Goal: Register for event/course

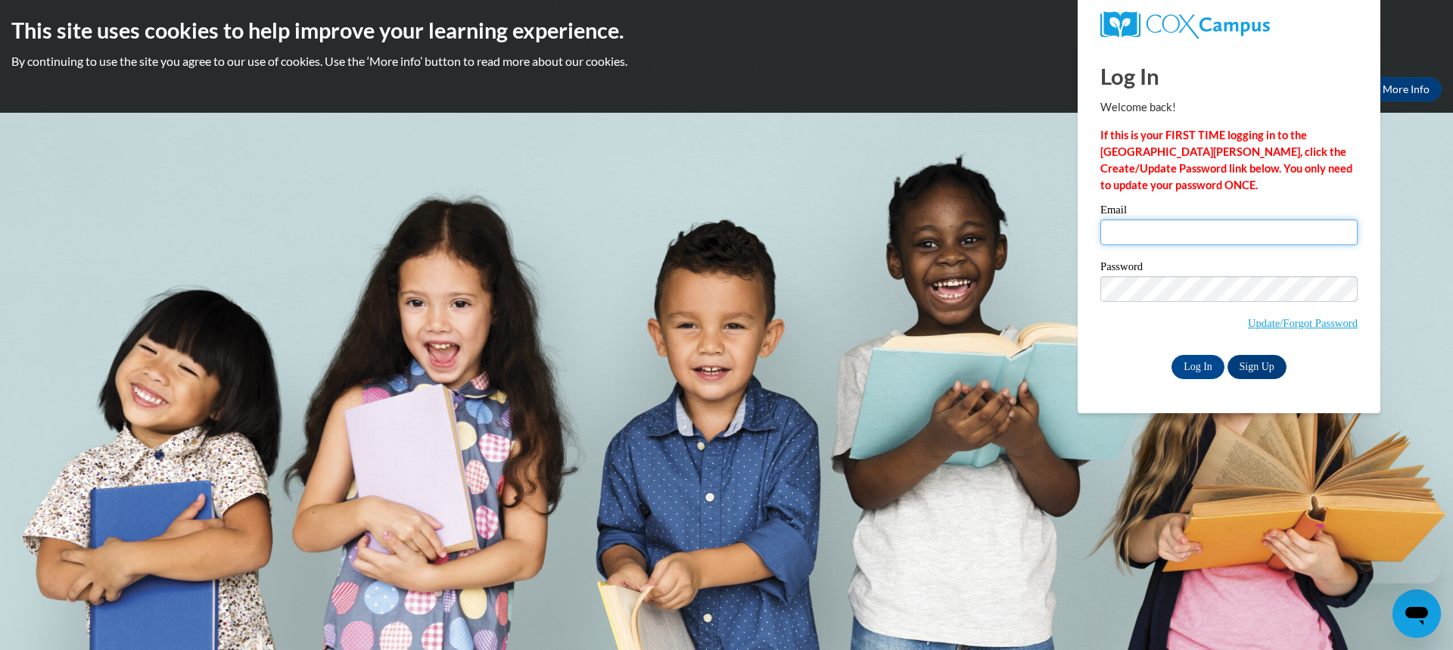
click at [1126, 230] on input "Email" at bounding box center [1228, 232] width 257 height 26
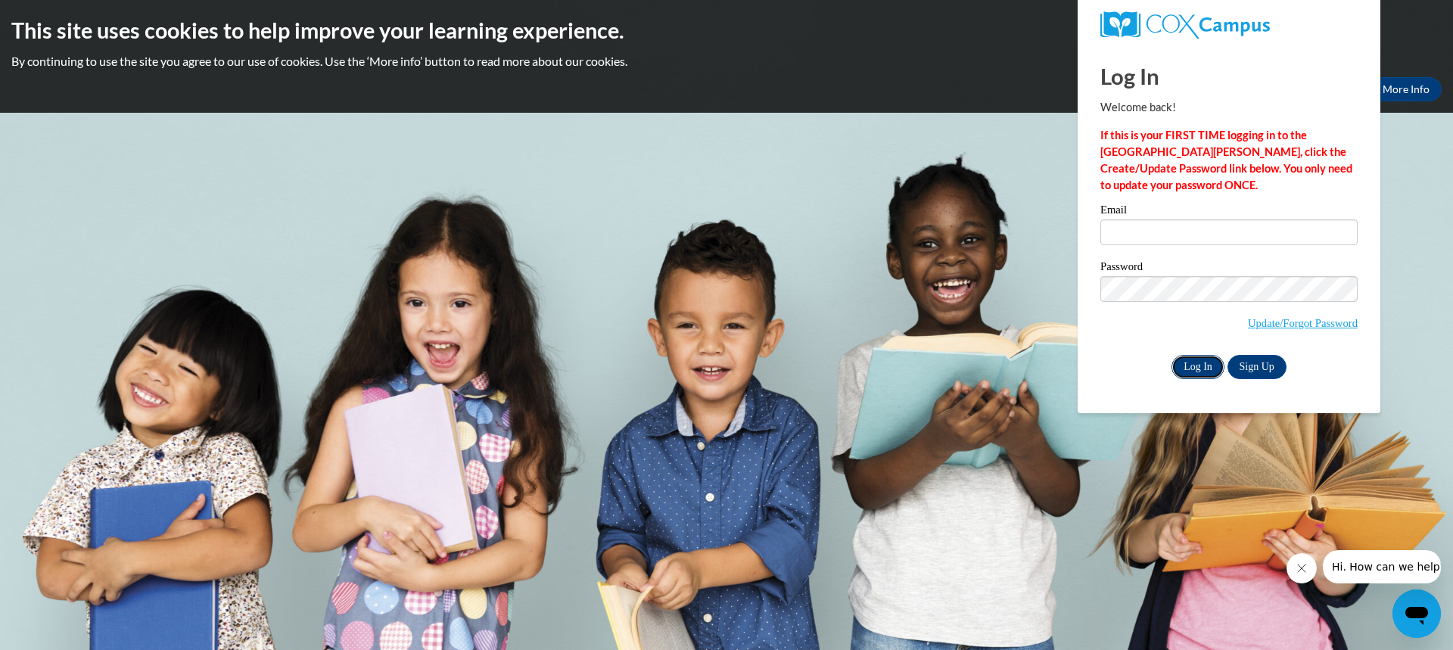
click at [1203, 363] on input "Log In" at bounding box center [1197, 367] width 53 height 24
click at [1126, 234] on input "Email" at bounding box center [1228, 232] width 257 height 26
type input "[PERSON_NAME][EMAIL_ADDRESS][PERSON_NAME][DOMAIN_NAME]"
click at [1171, 355] on input "Log In" at bounding box center [1197, 367] width 53 height 24
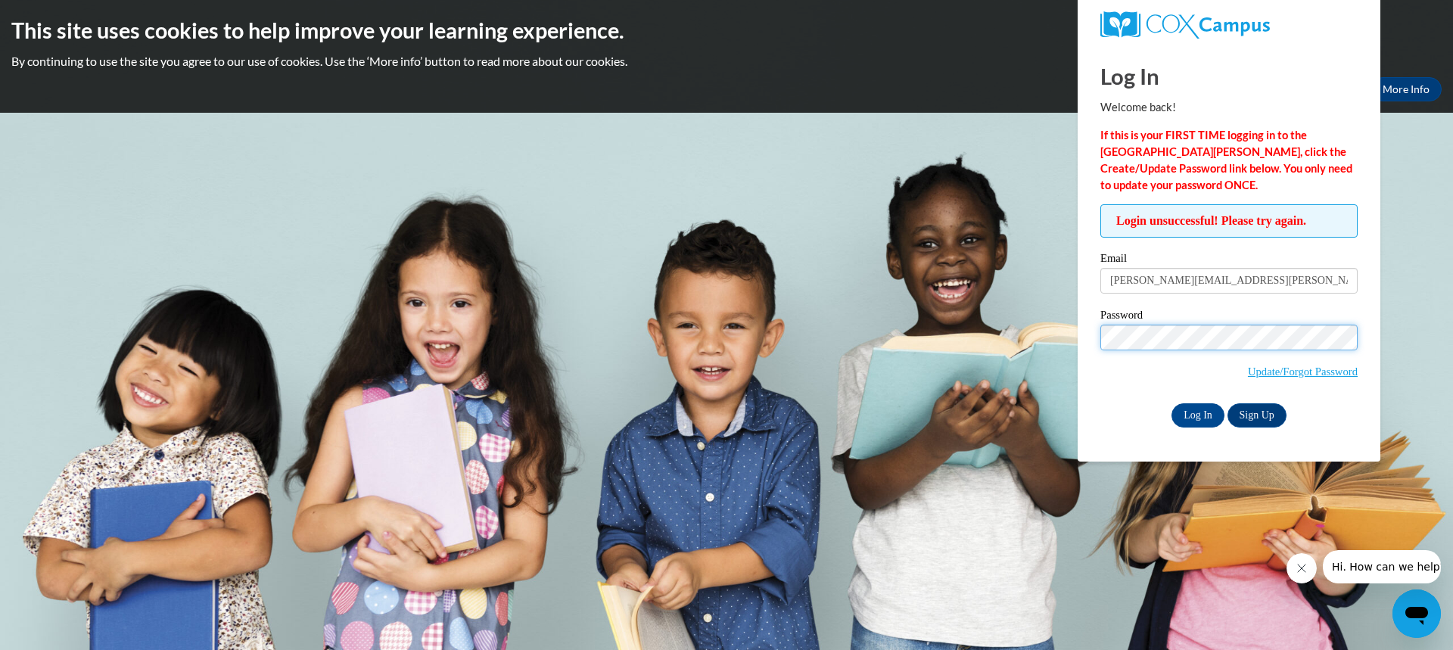
click at [1171, 403] on input "Log In" at bounding box center [1197, 415] width 53 height 24
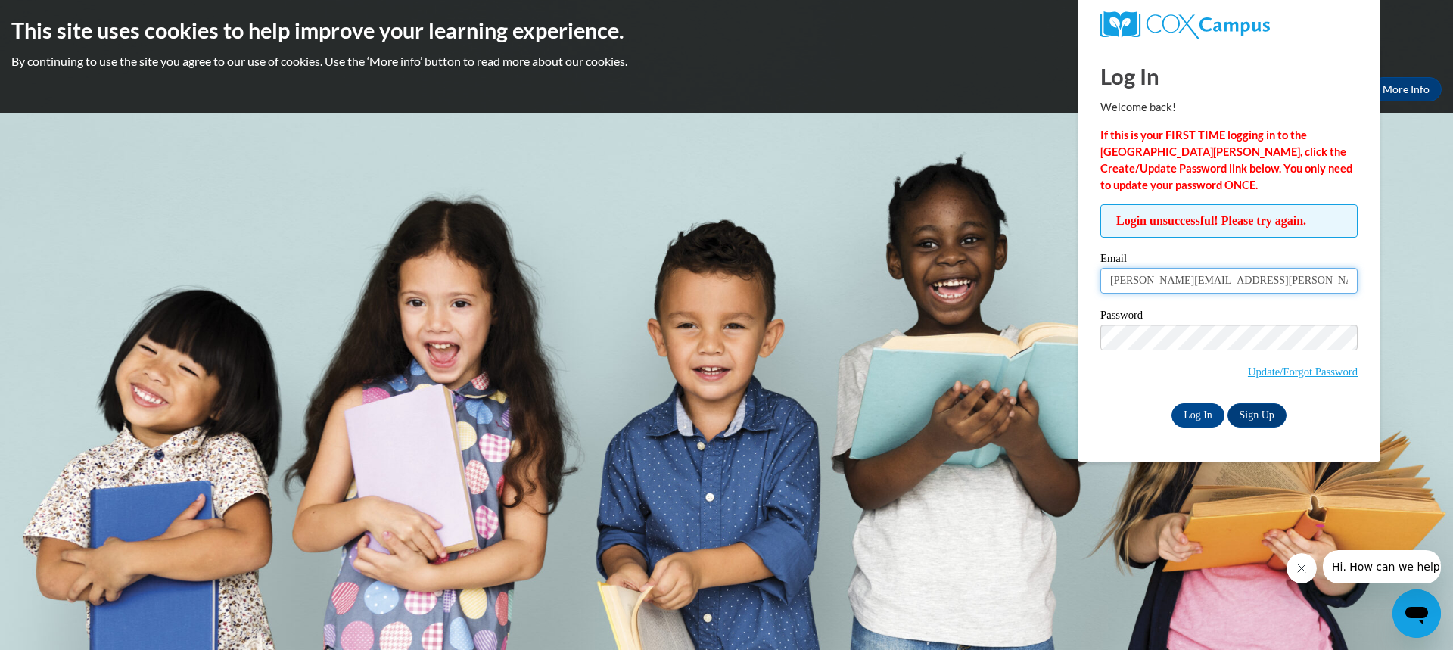
click at [1232, 281] on input "[PERSON_NAME][EMAIL_ADDRESS][PERSON_NAME][DOMAIN_NAME]" at bounding box center [1228, 281] width 257 height 26
type input "r"
type input "[EMAIL_ADDRESS][DOMAIN_NAME]"
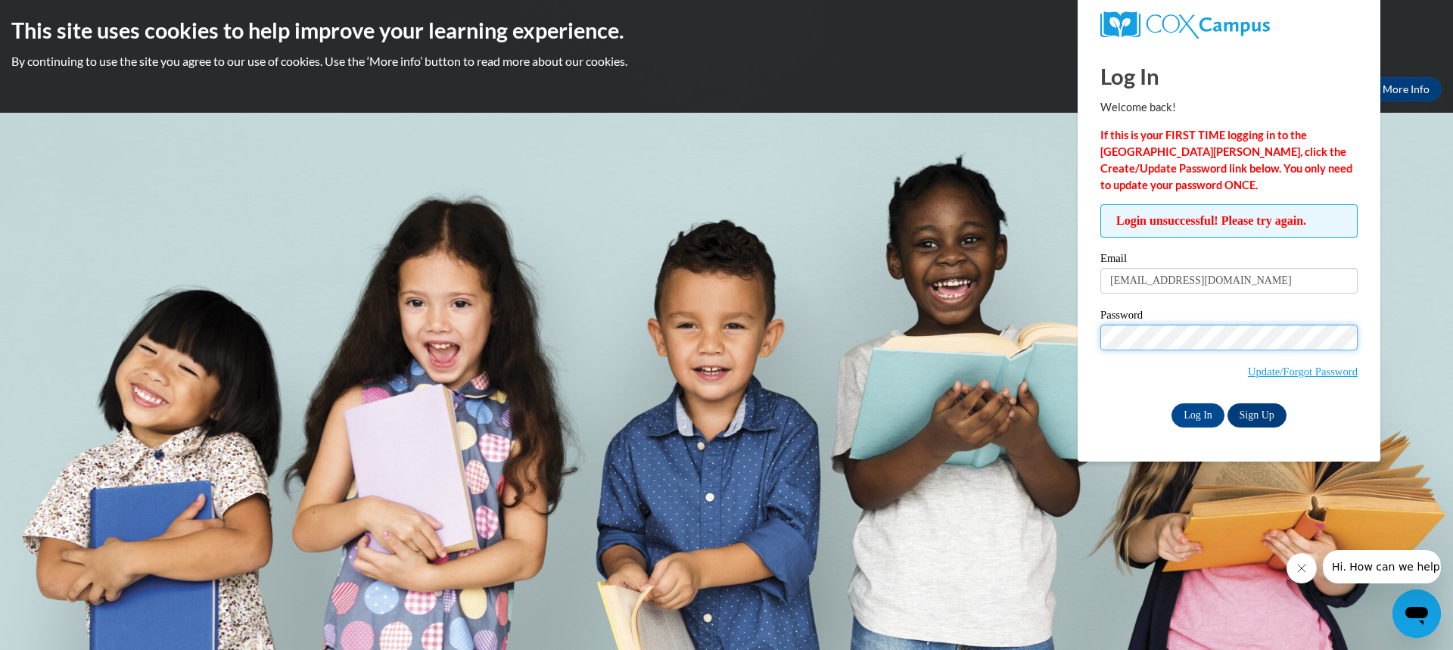
click at [1171, 403] on input "Log In" at bounding box center [1197, 415] width 53 height 24
click at [1250, 374] on link "Update/Forgot Password" at bounding box center [1303, 372] width 110 height 12
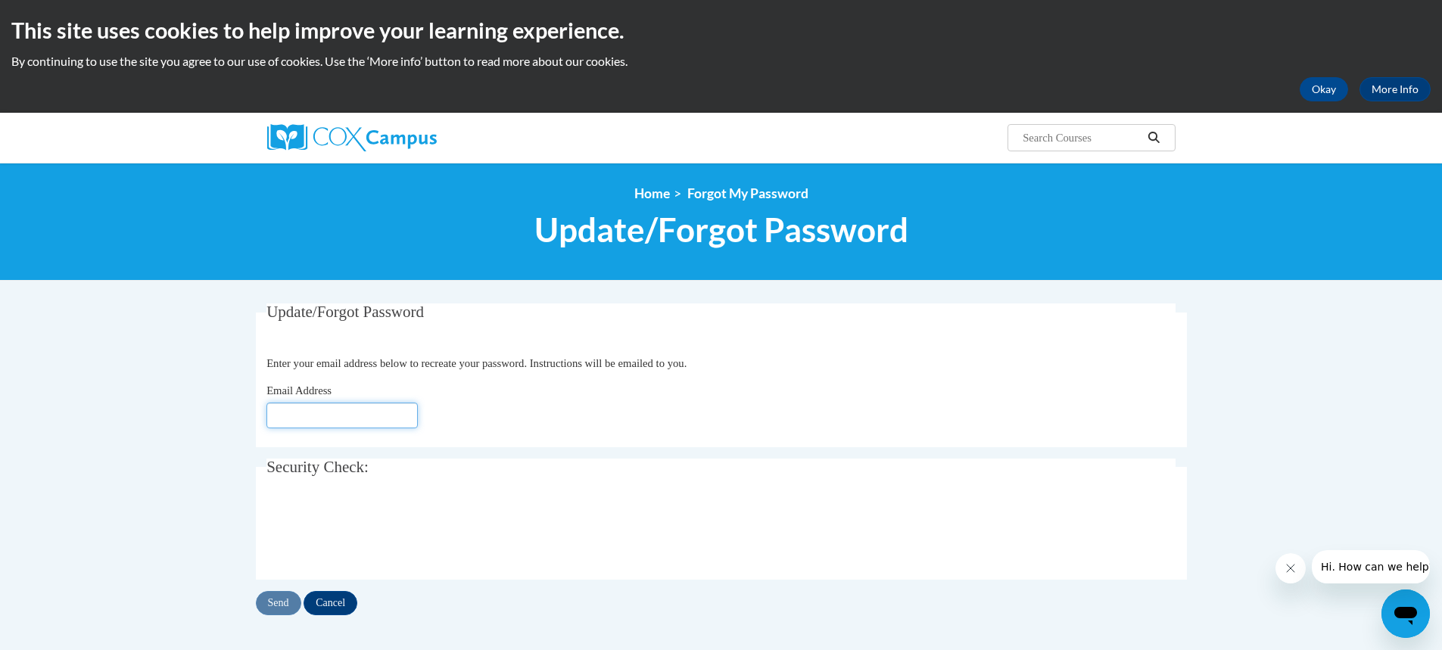
click at [399, 412] on input "Email Address" at bounding box center [341, 416] width 151 height 26
type input "[EMAIL_ADDRESS][DOMAIN_NAME]"
click at [482, 415] on div "Email Address [EMAIL_ADDRESS][DOMAIN_NAME]" at bounding box center [720, 405] width 909 height 46
click at [280, 599] on input "Send" at bounding box center [278, 603] width 45 height 24
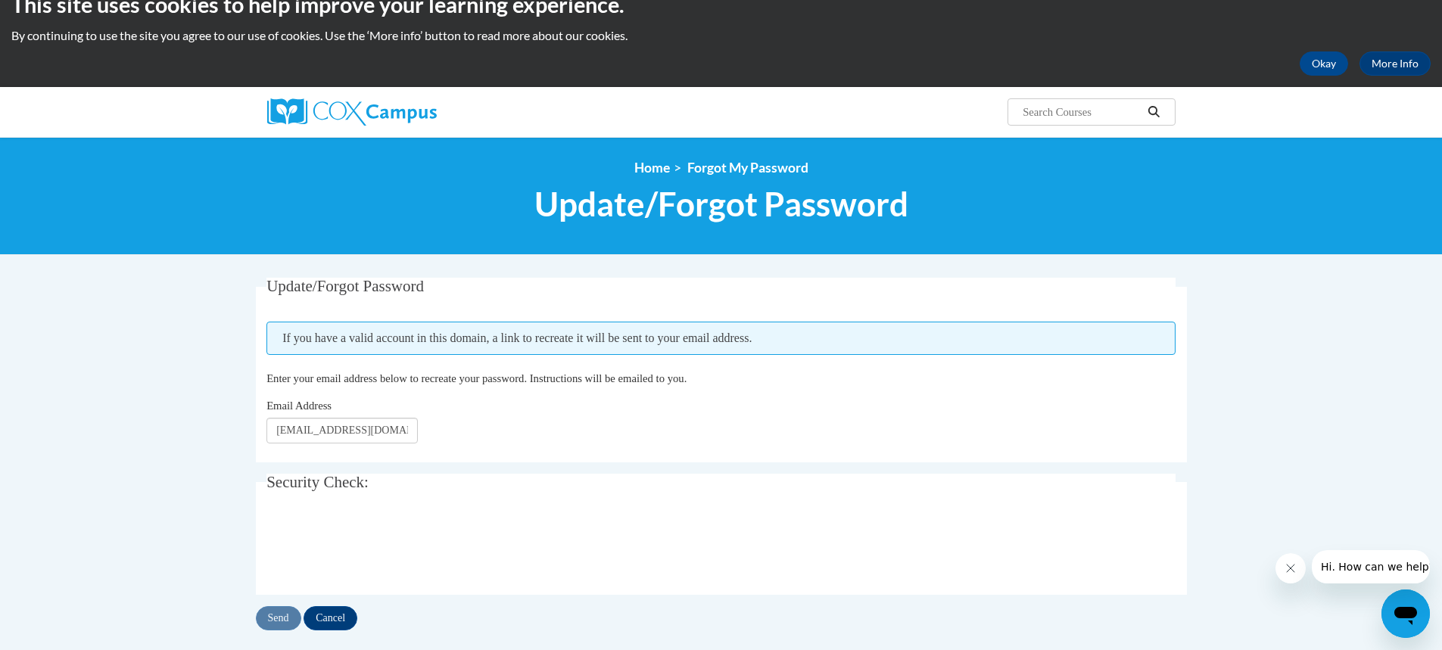
scroll to position [26, 0]
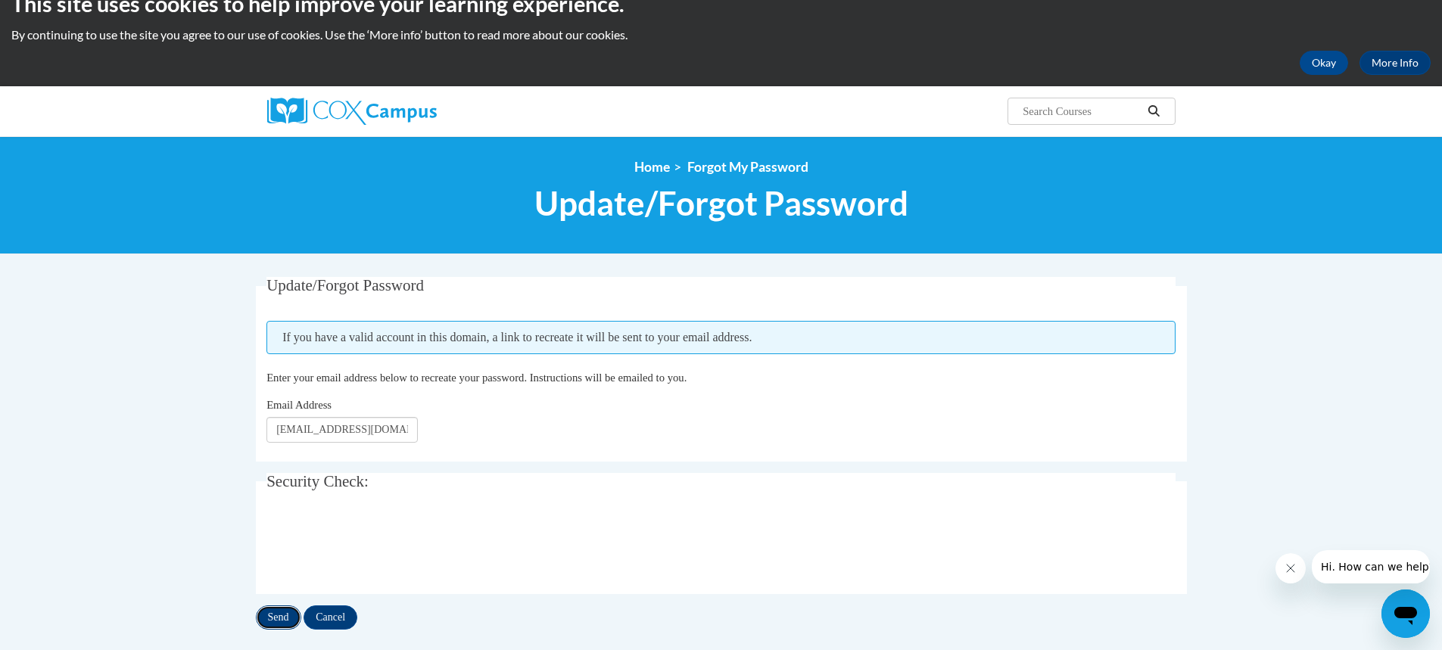
click at [282, 615] on input "Send" at bounding box center [278, 617] width 45 height 24
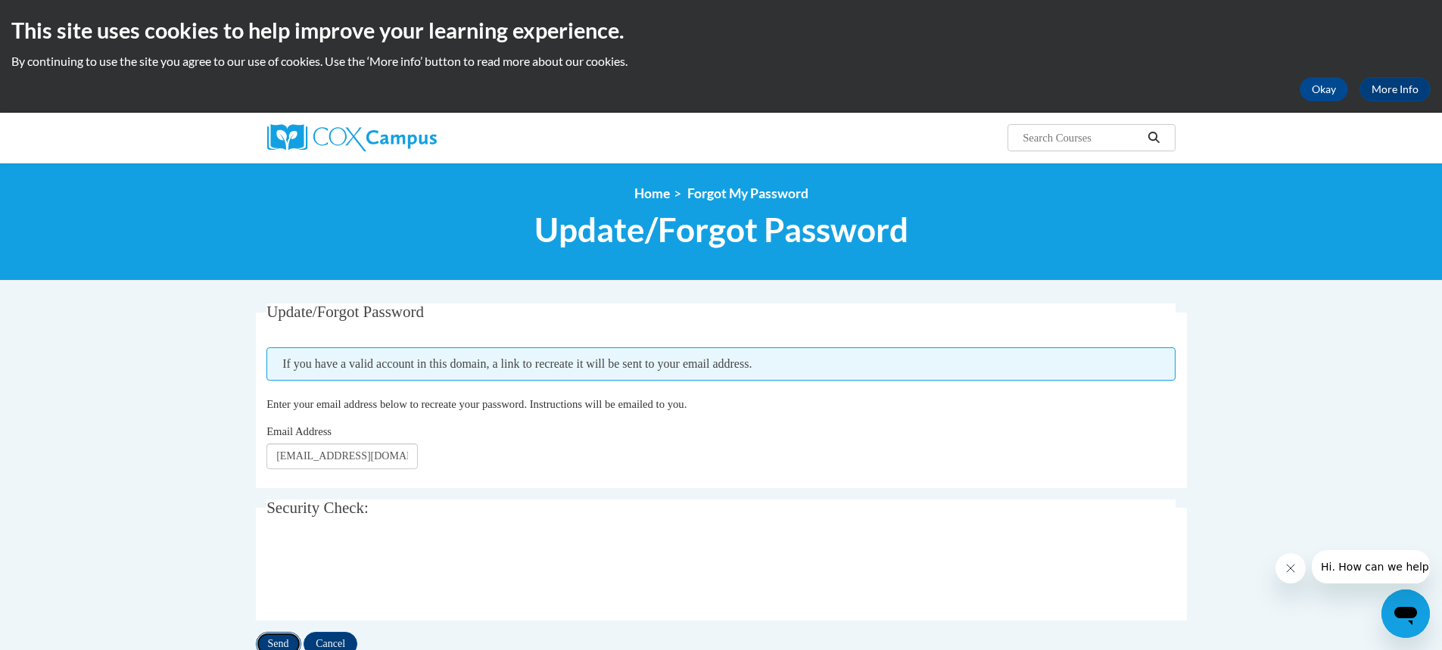
click at [283, 644] on input "Send" at bounding box center [278, 644] width 45 height 24
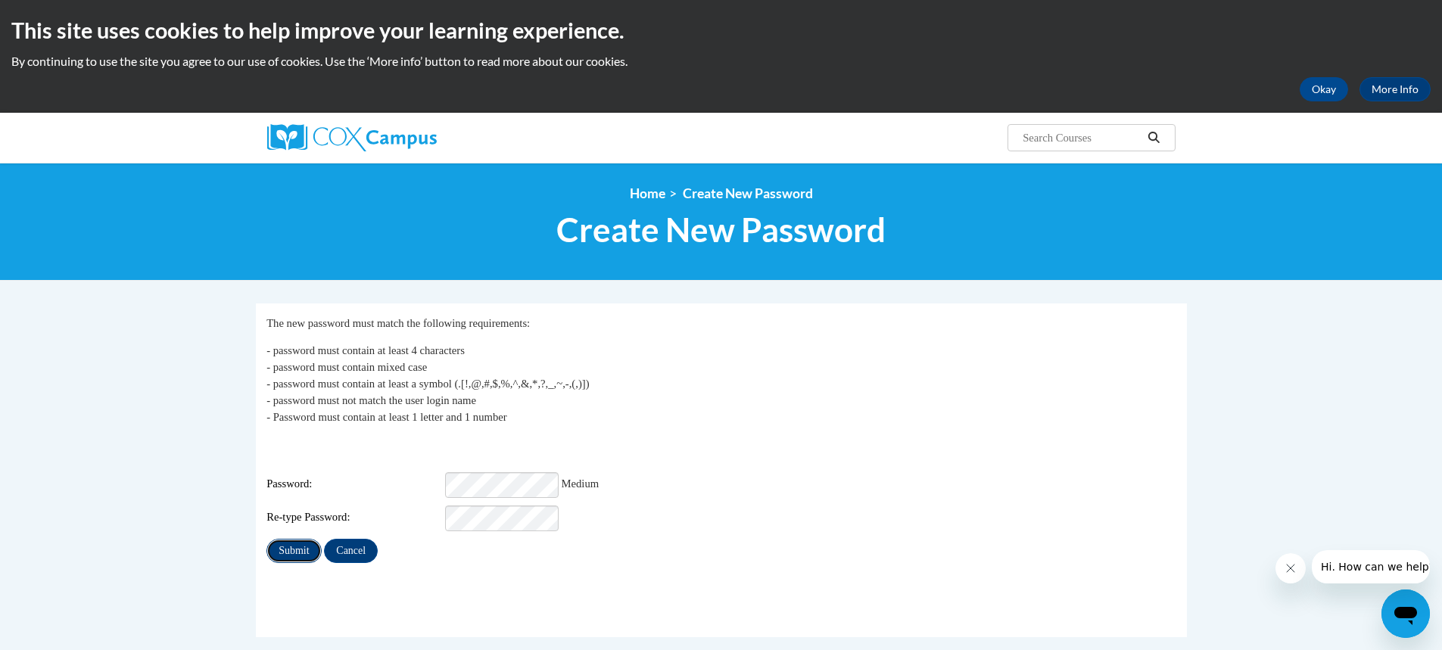
click at [306, 540] on input "Submit" at bounding box center [293, 551] width 54 height 24
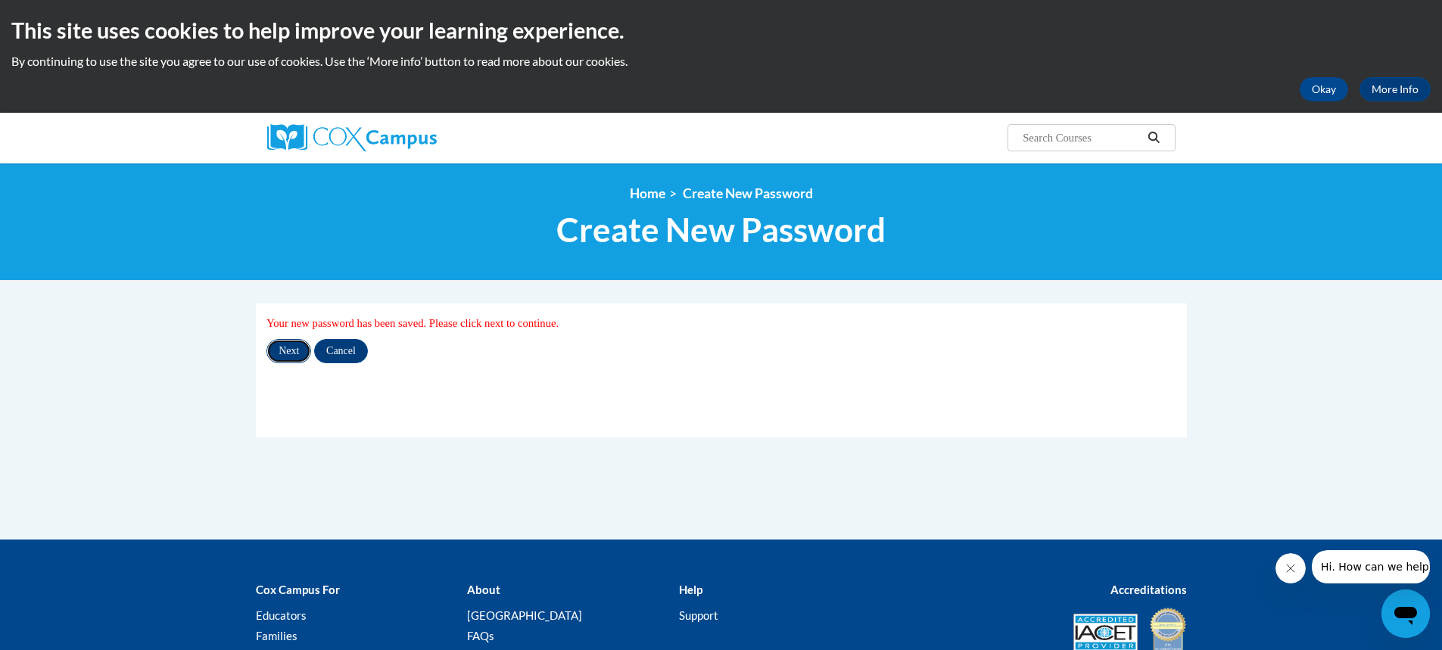
click at [290, 353] on input "Next" at bounding box center [288, 351] width 45 height 24
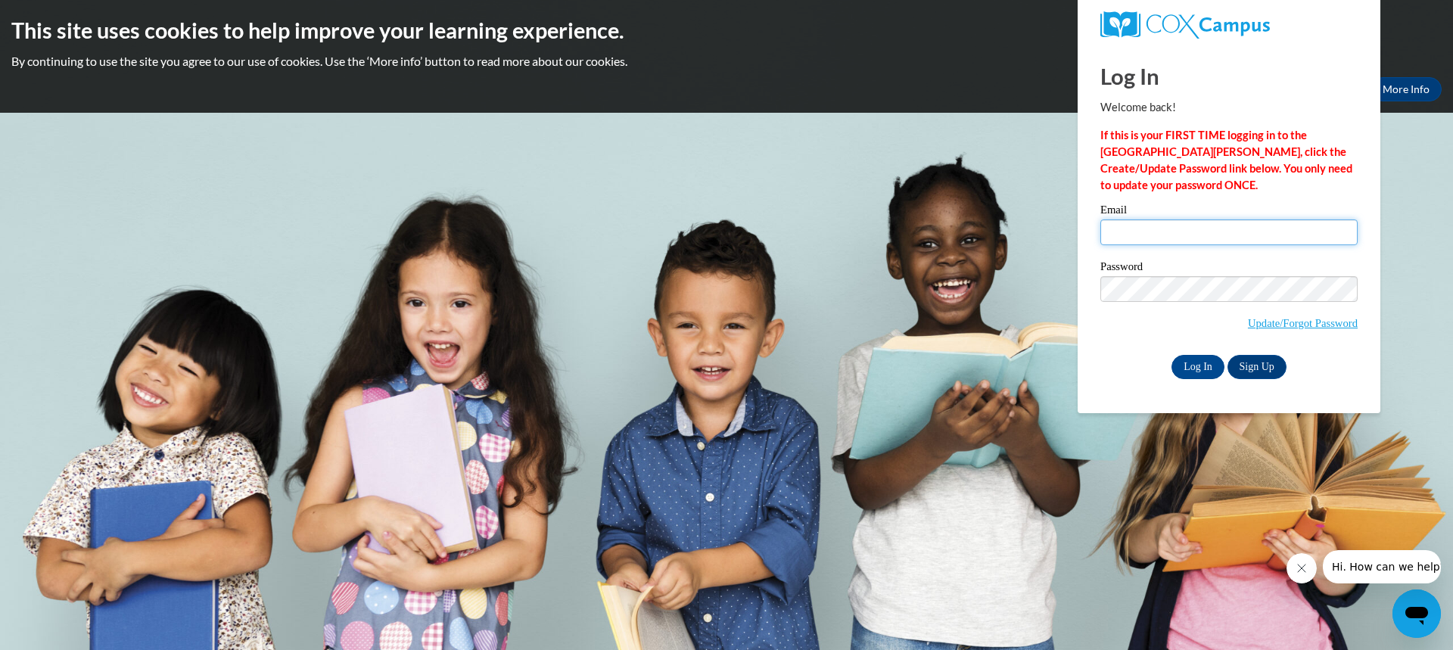
click at [1175, 237] on input "Email" at bounding box center [1228, 232] width 257 height 26
type input "[PERSON_NAME][EMAIL_ADDRESS][PERSON_NAME][DOMAIN_NAME]"
click at [1171, 355] on input "Log In" at bounding box center [1197, 367] width 53 height 24
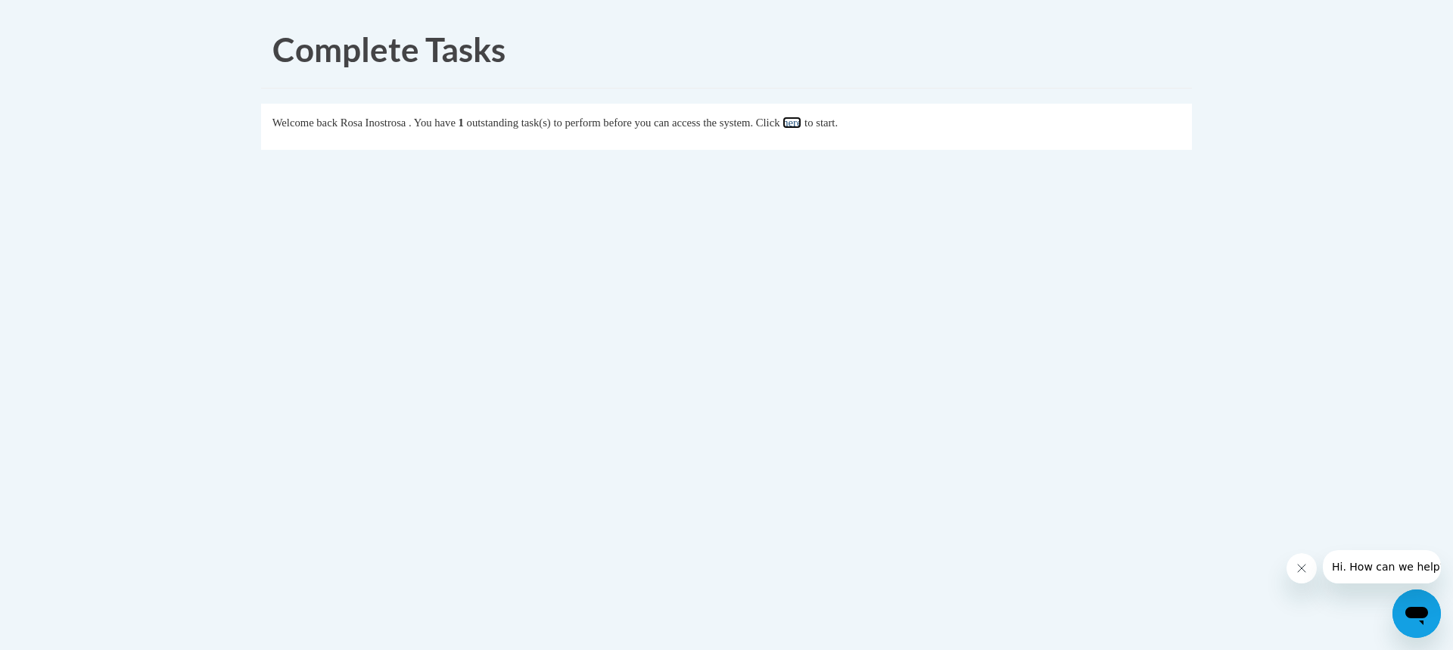
click at [801, 121] on link "here" at bounding box center [791, 123] width 19 height 12
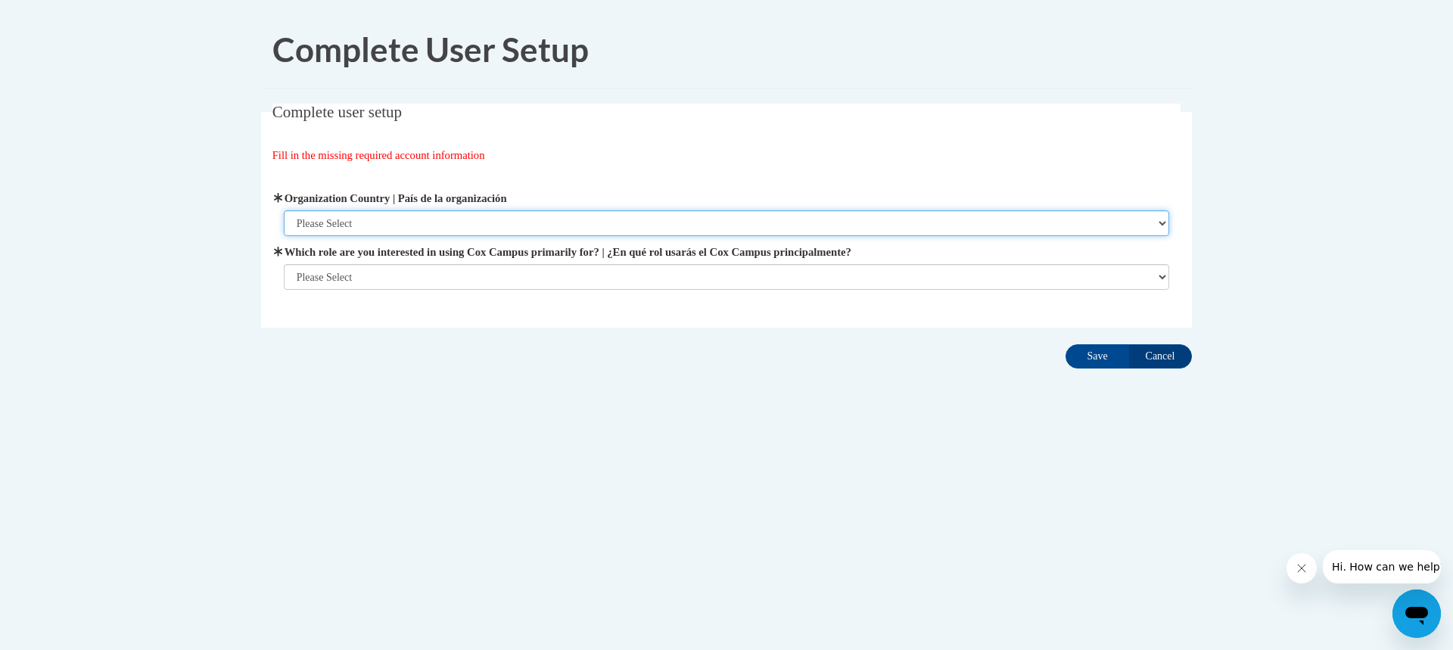
click at [1162, 227] on select "Please Select [GEOGRAPHIC_DATA] | [GEOGRAPHIC_DATA] Outside of [GEOGRAPHIC_DATA…" at bounding box center [727, 223] width 886 height 26
select select "ad49bcad-a171-4b2e-b99c-48b446064914"
click at [284, 210] on select "Please Select [GEOGRAPHIC_DATA] | [GEOGRAPHIC_DATA] Outside of [GEOGRAPHIC_DATA…" at bounding box center [727, 223] width 886 height 26
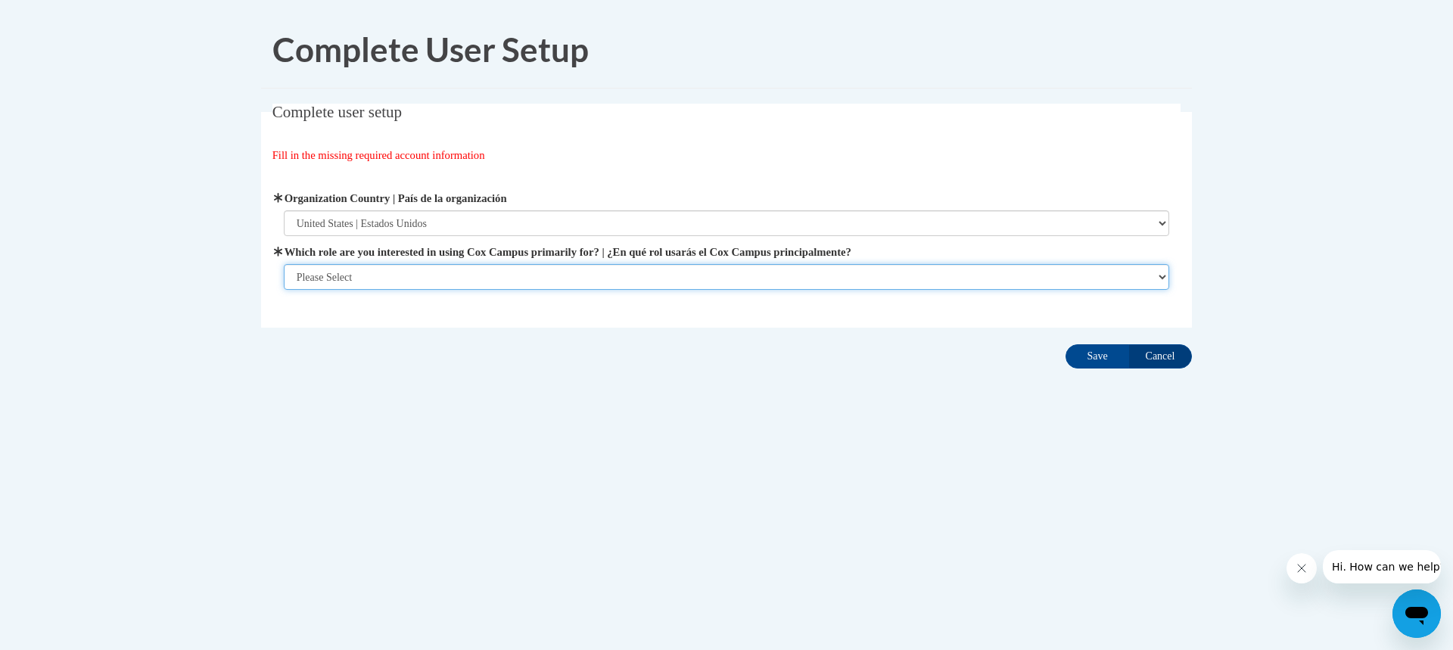
click at [1161, 275] on select "Please Select College/University | Colegio/Universidad Community/Nonprofit Part…" at bounding box center [727, 277] width 886 height 26
select select "fbf2d438-af2f-41f8-98f1-81c410e29de3"
click at [284, 290] on select "Please Select College/University | Colegio/Universidad Community/Nonprofit Part…" at bounding box center [727, 277] width 886 height 26
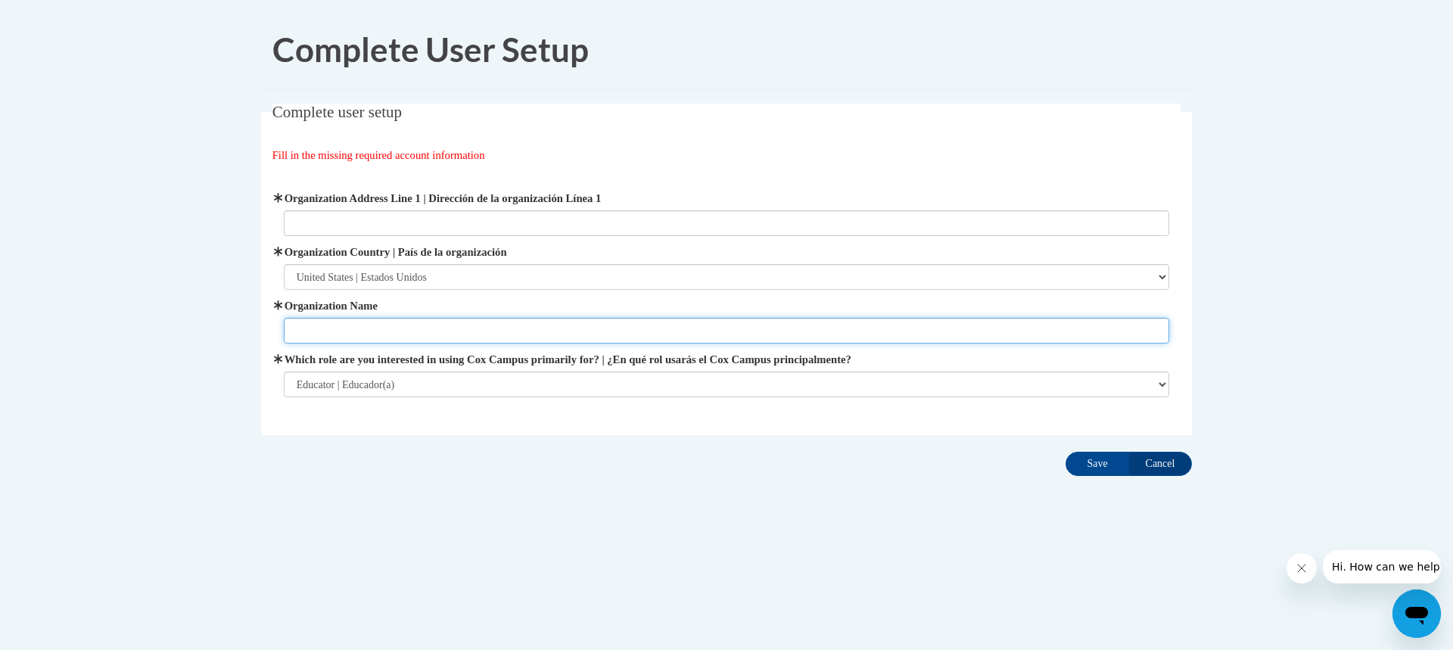
click at [662, 335] on input "Organization Name" at bounding box center [727, 331] width 886 height 26
type input "RUSD"
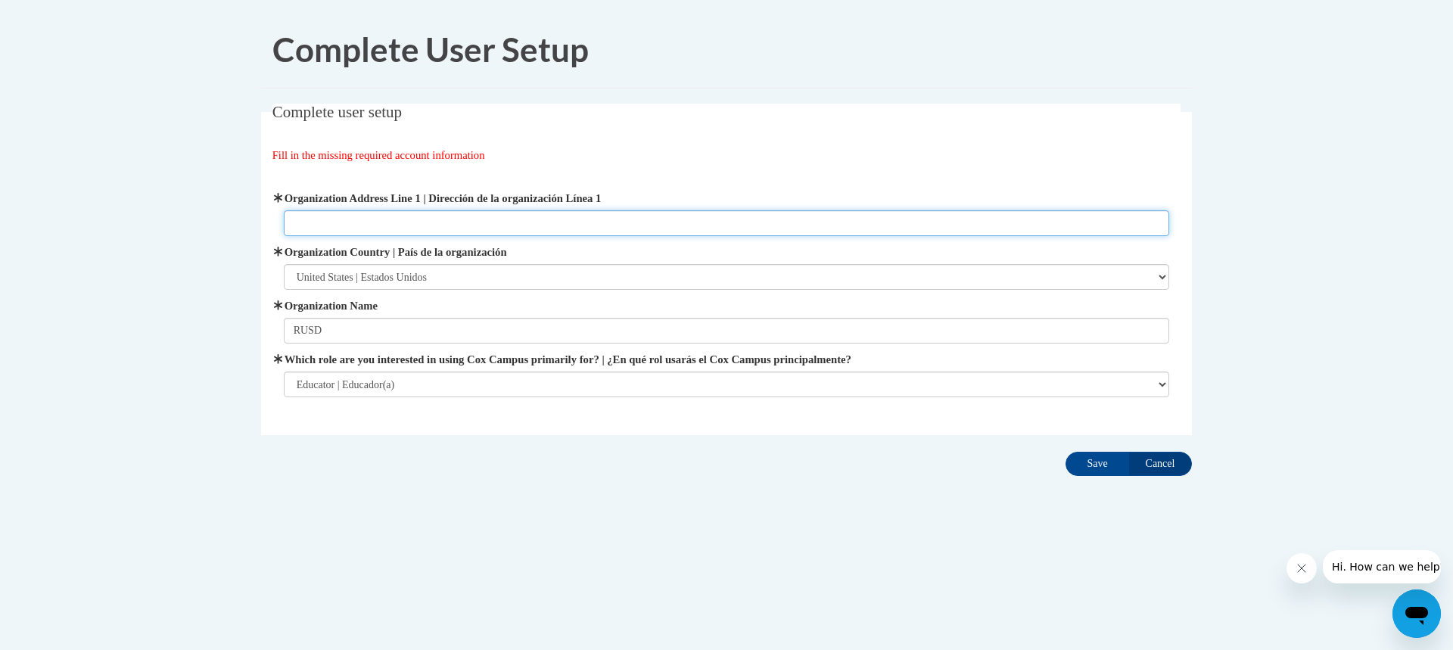
click at [386, 216] on input "Organization Address Line 1 | Dirección de la organización Línea 1" at bounding box center [727, 223] width 886 height 26
type input "2420 Kentucky St"
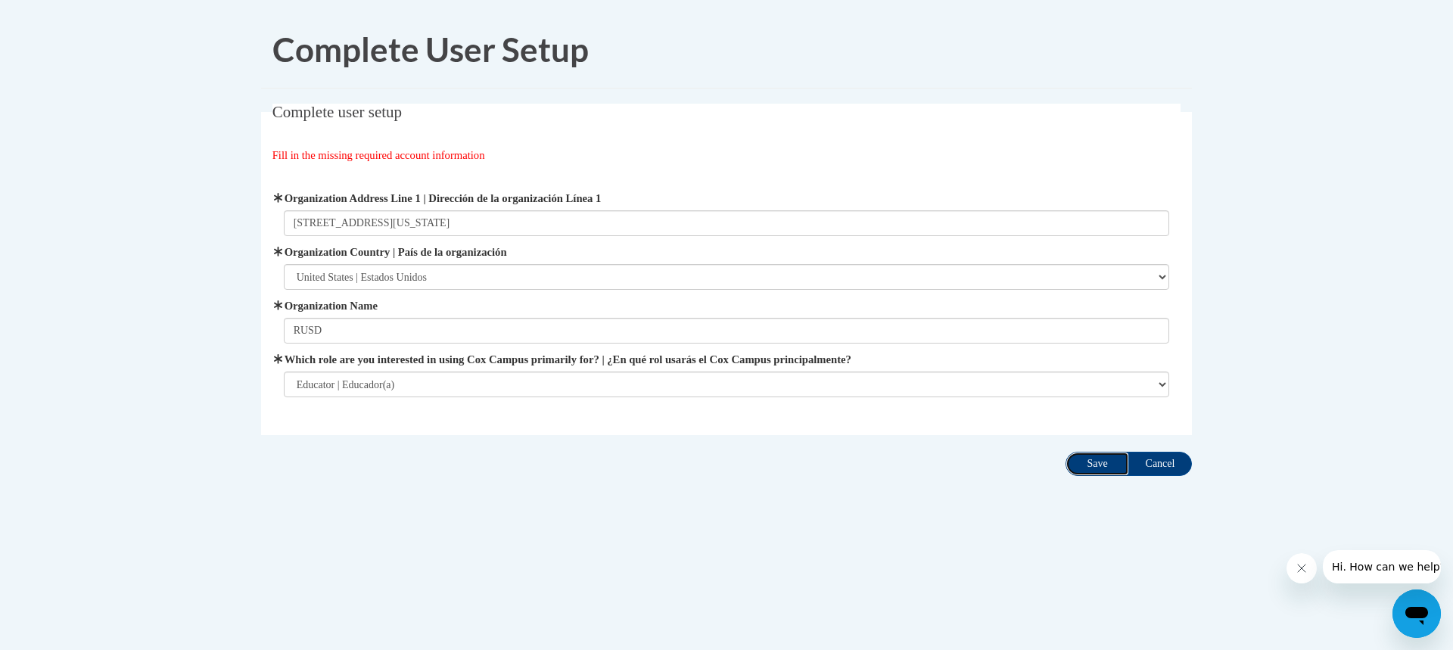
click at [1095, 465] on input "Save" at bounding box center [1098, 464] width 64 height 24
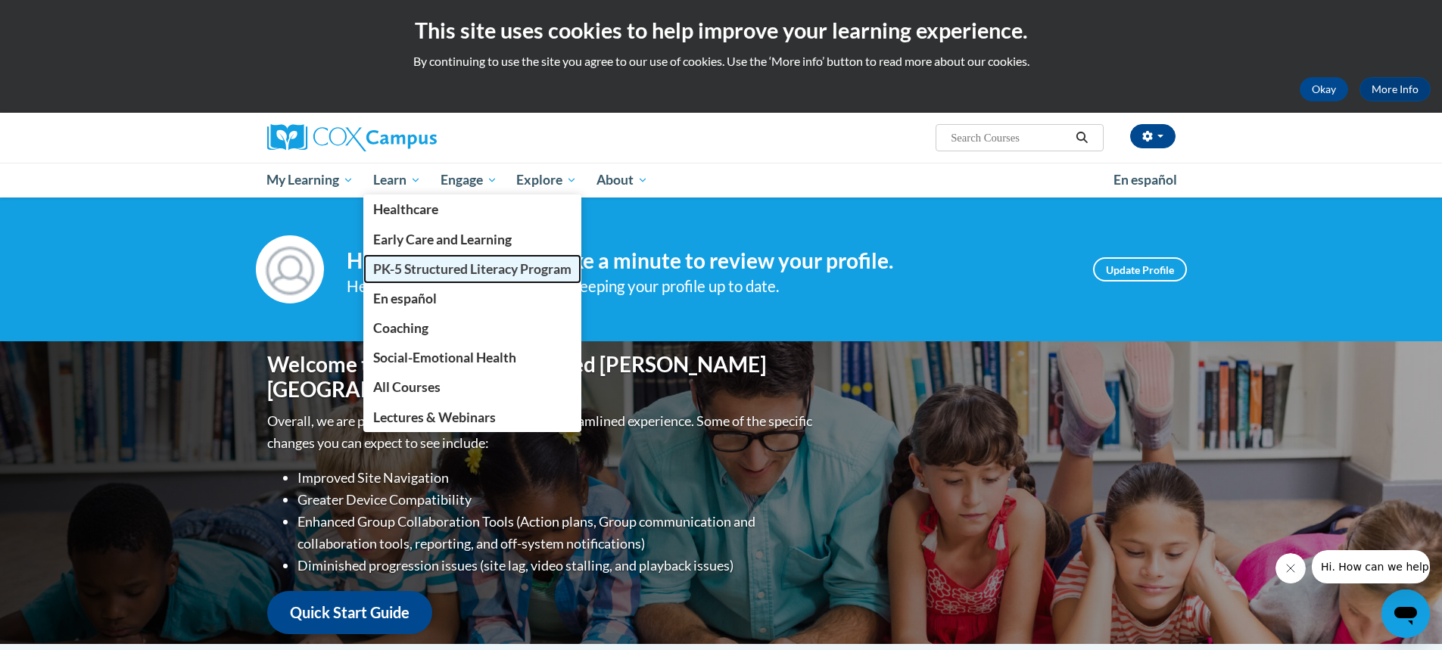
click at [403, 270] on span "PK-5 Structured Literacy Program" at bounding box center [472, 269] width 198 height 16
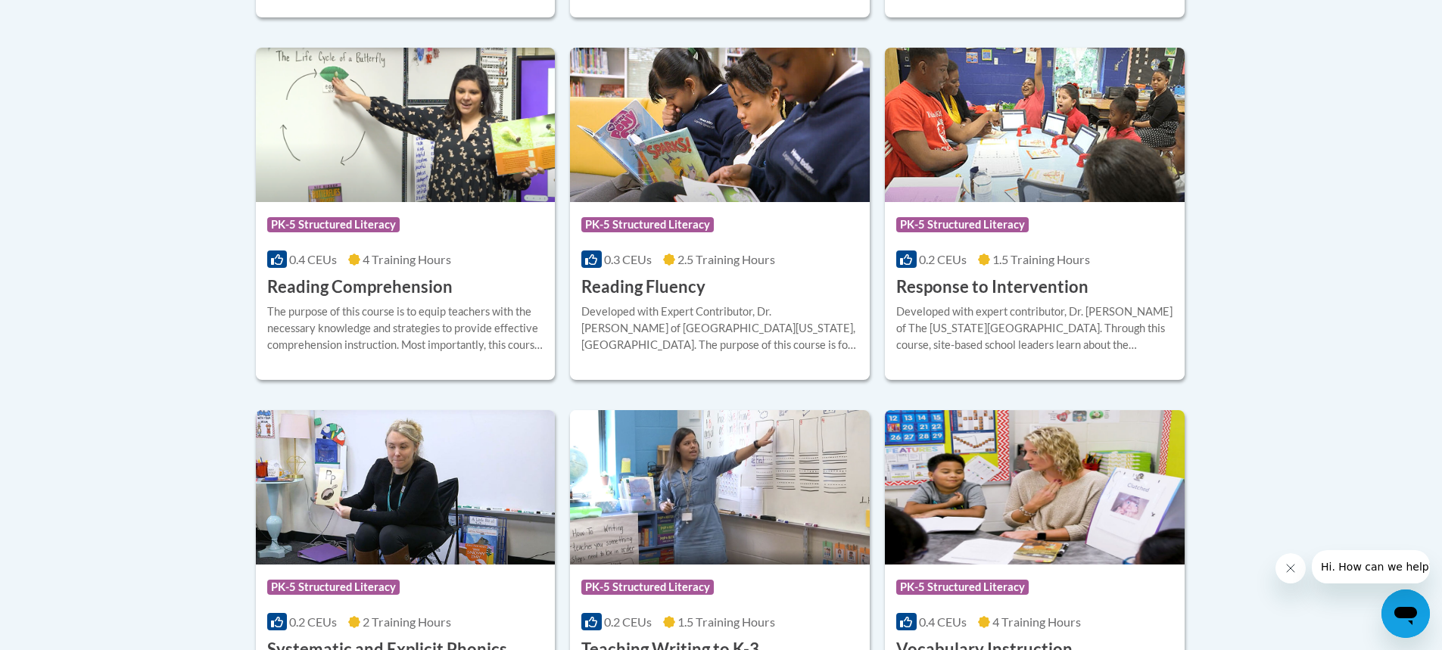
scroll to position [1423, 0]
click at [385, 224] on span "PK-5 Structured Literacy" at bounding box center [333, 223] width 132 height 15
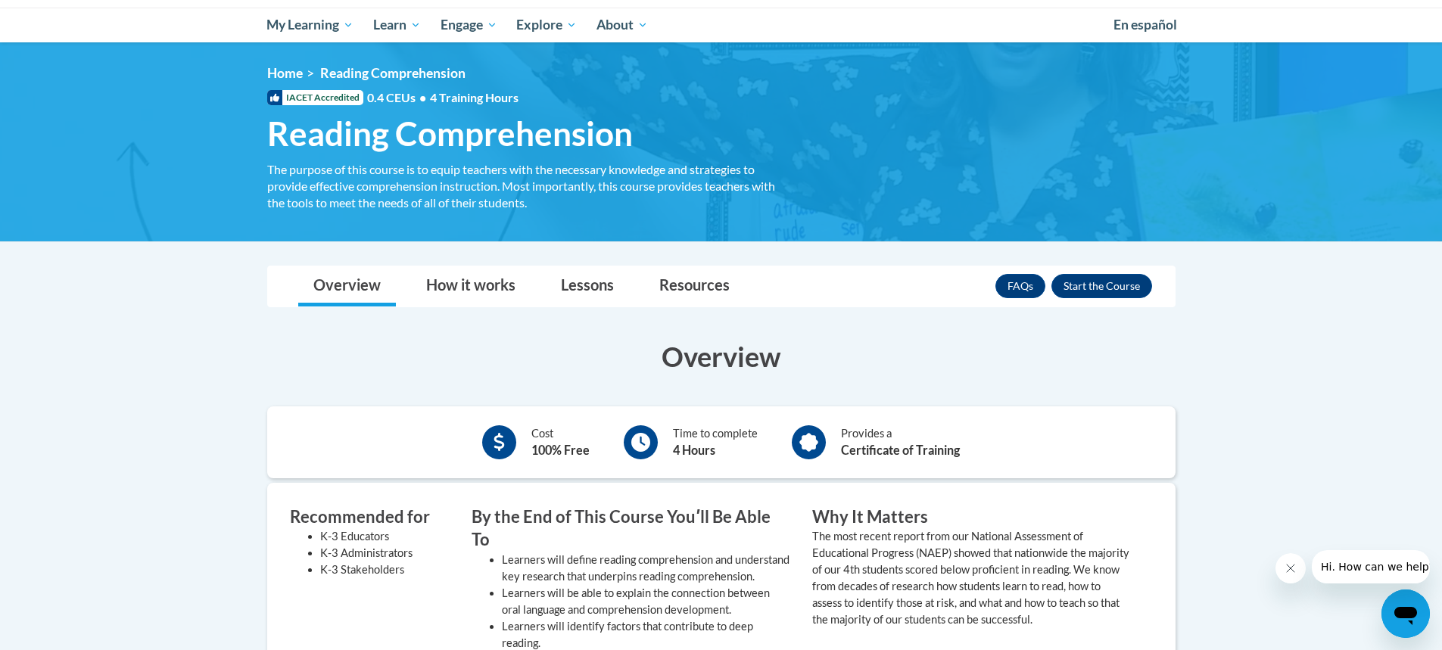
scroll to position [154, 0]
click at [1109, 282] on button "Enroll" at bounding box center [1101, 287] width 101 height 24
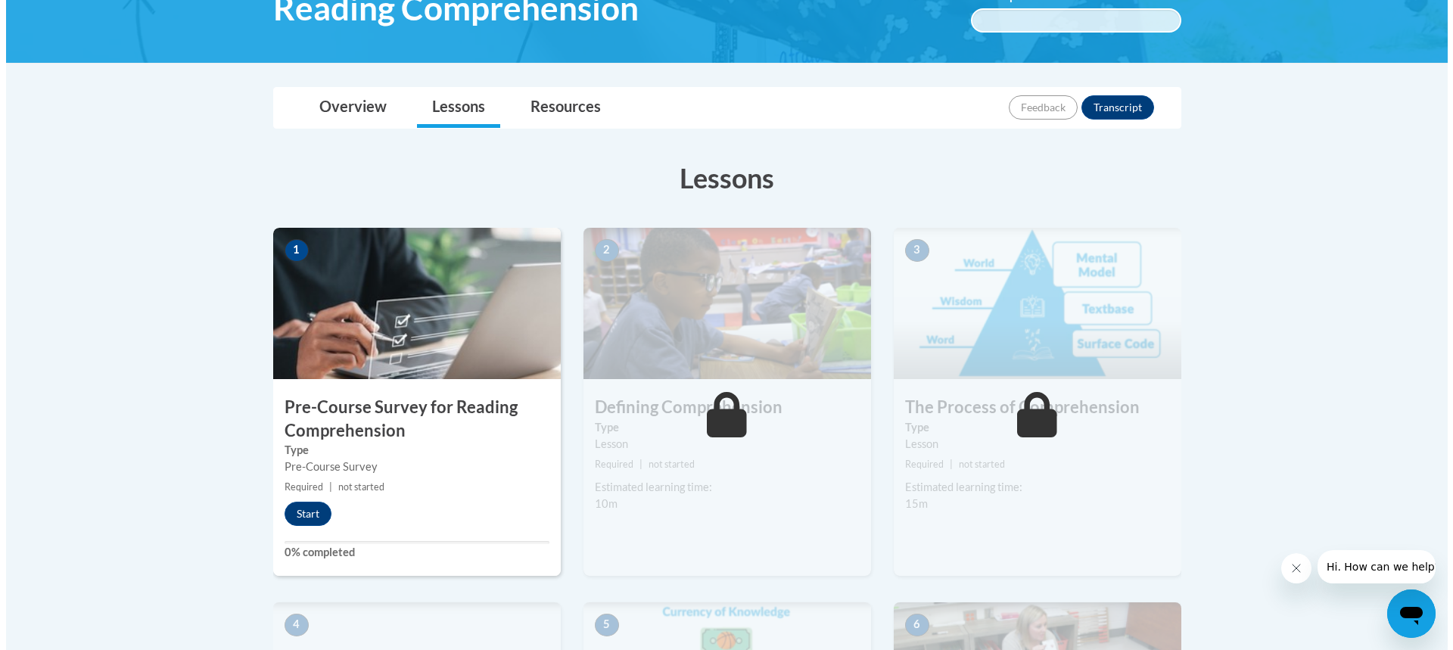
scroll to position [282, 0]
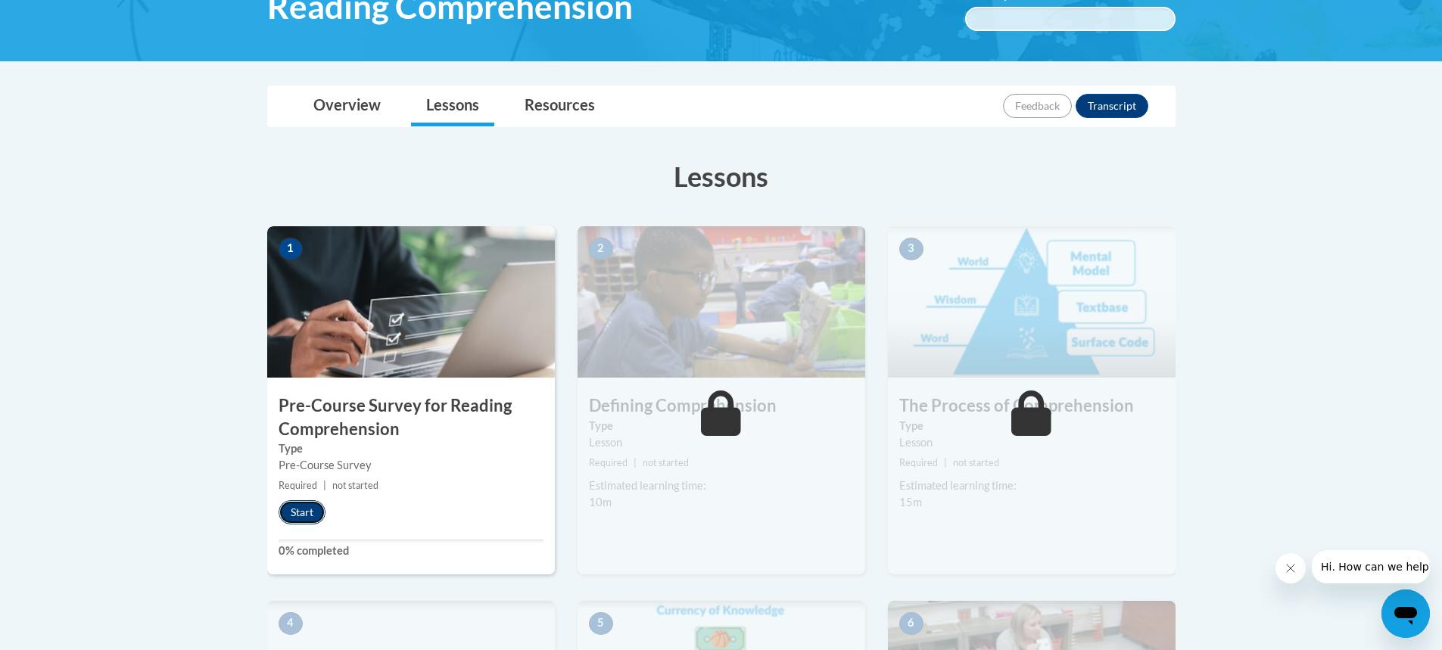
click at [307, 512] on button "Start" at bounding box center [301, 512] width 47 height 24
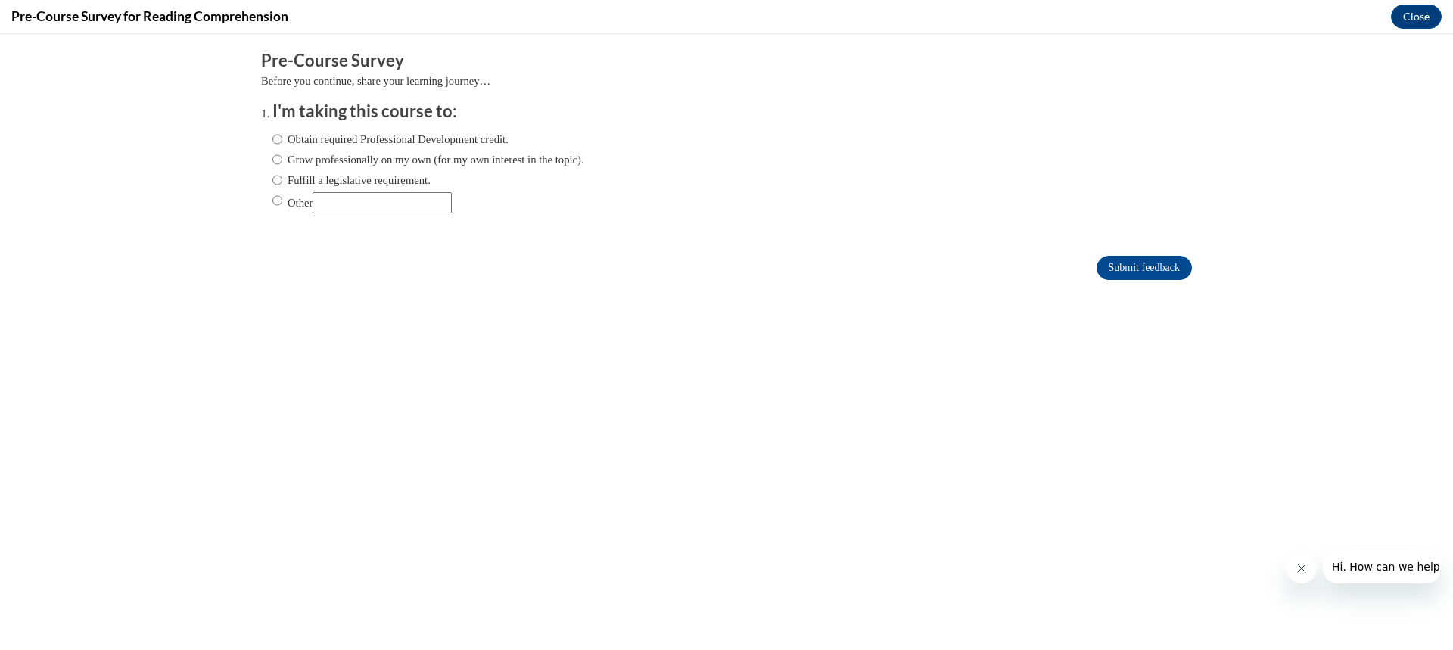
scroll to position [0, 0]
click at [272, 138] on input "Obtain required Professional Development credit." at bounding box center [277, 139] width 10 height 17
radio input "true"
click at [272, 161] on input "Grow professionally on my own (for my own interest in the topic)." at bounding box center [277, 159] width 10 height 17
radio input "true"
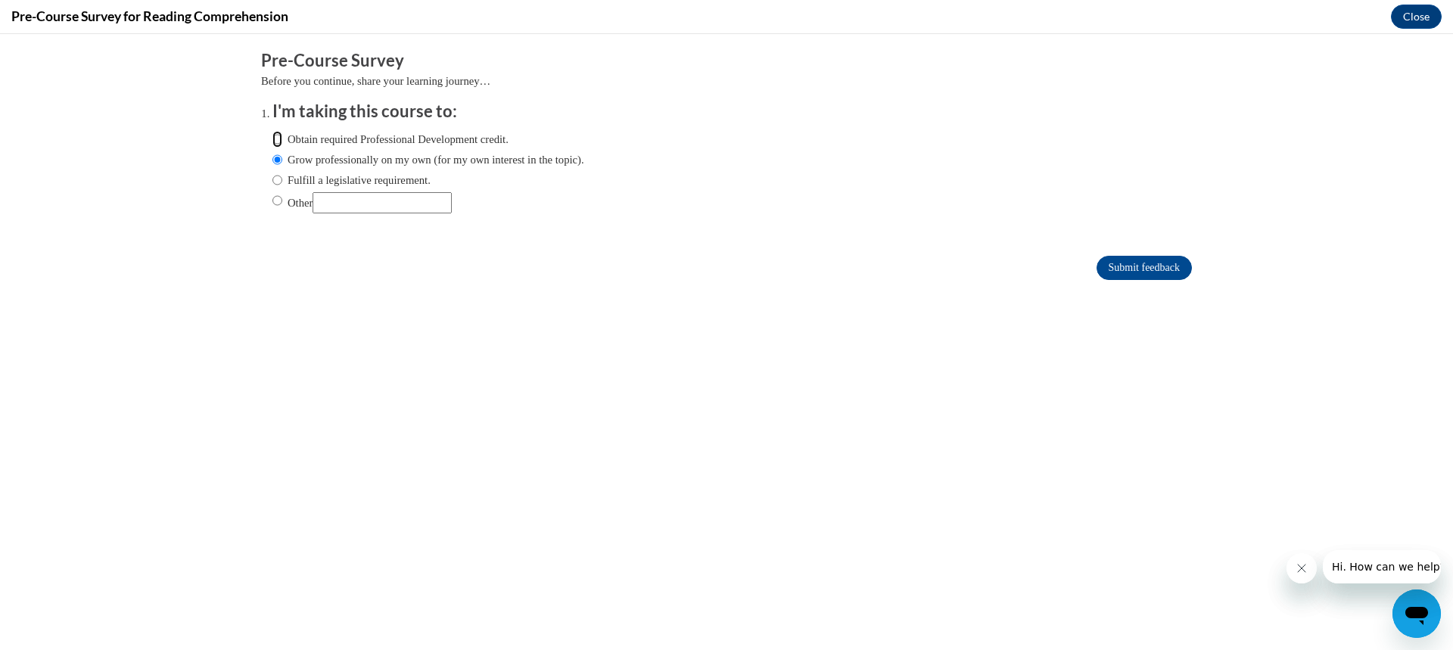
click at [272, 137] on input "Obtain required Professional Development credit." at bounding box center [277, 139] width 10 height 17
radio input "true"
click at [1097, 263] on input "Submit feedback" at bounding box center [1144, 268] width 95 height 24
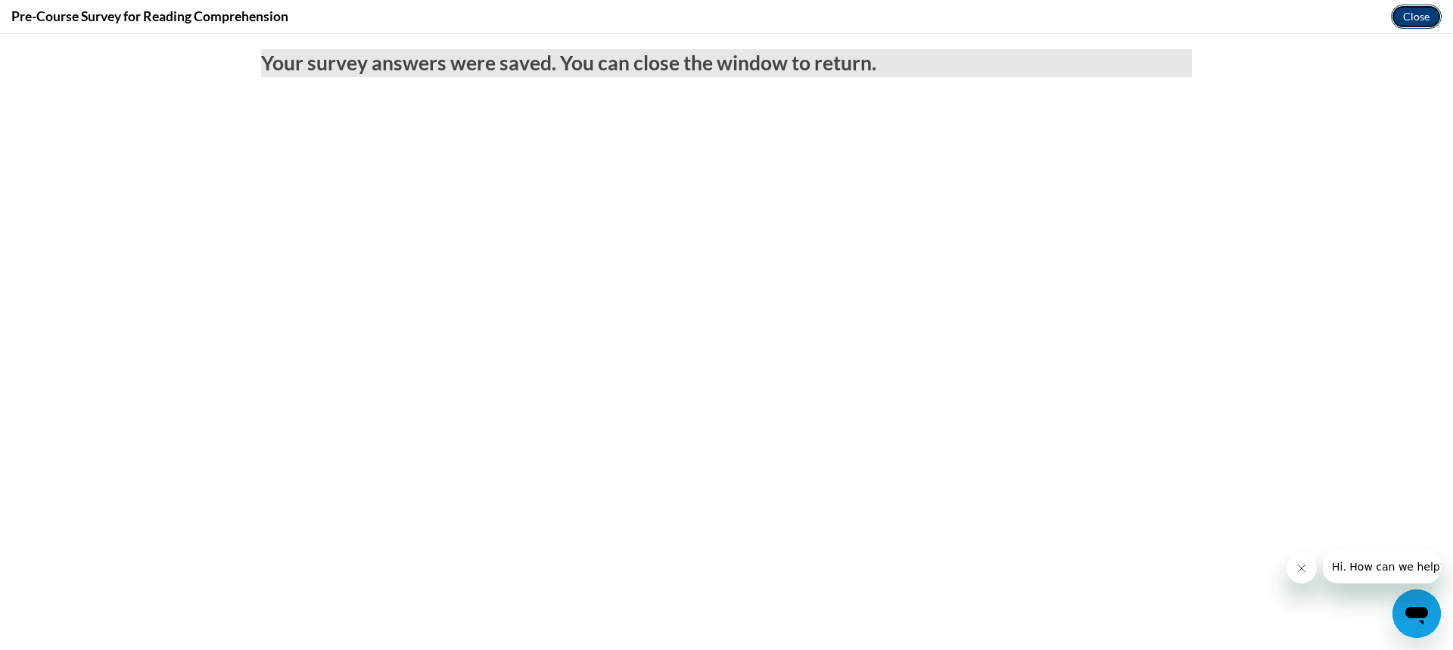
click at [1419, 14] on button "Close" at bounding box center [1416, 17] width 51 height 24
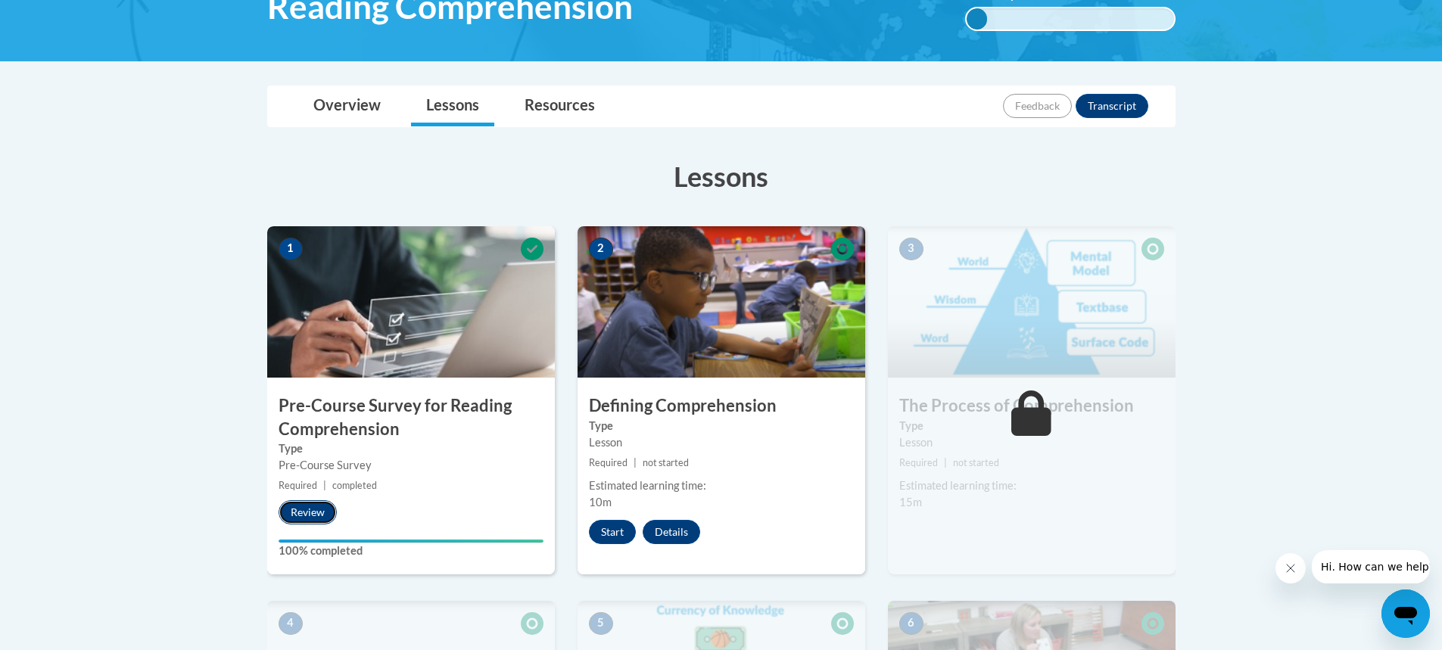
click at [312, 511] on button "Review" at bounding box center [307, 512] width 58 height 24
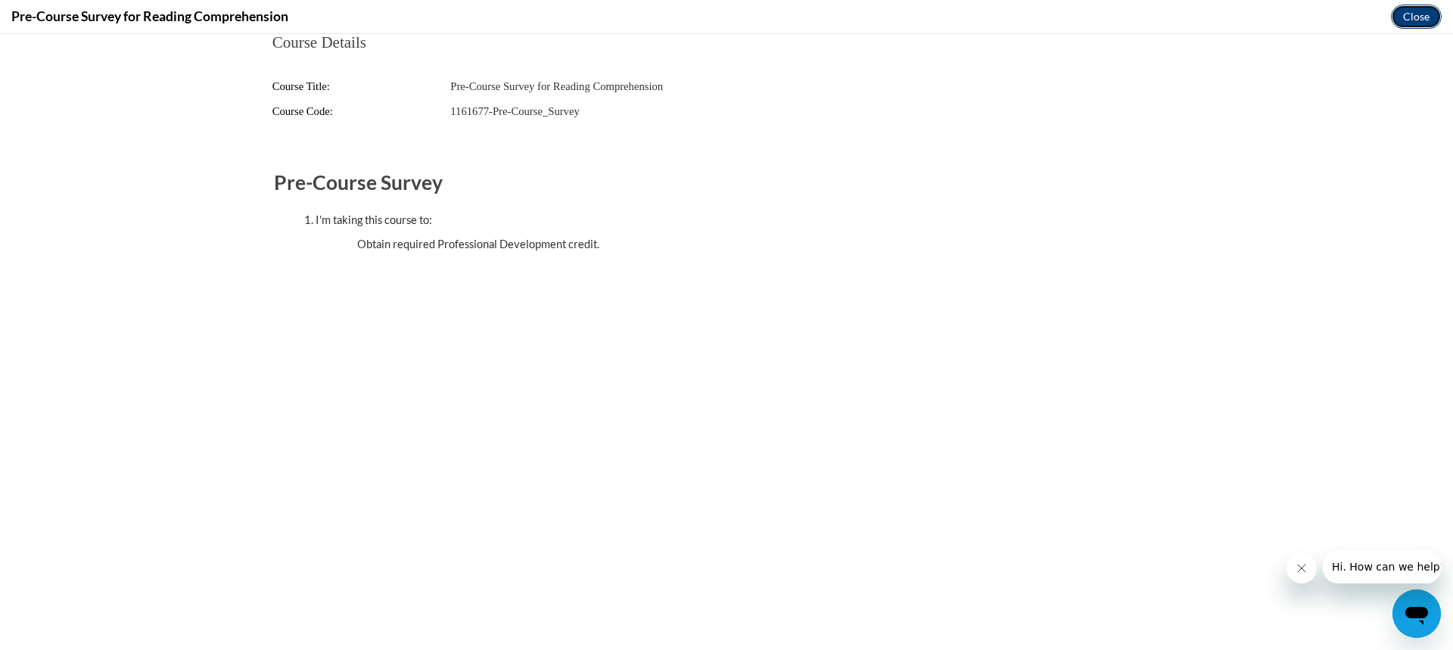
click at [1413, 14] on button "Close" at bounding box center [1416, 17] width 51 height 24
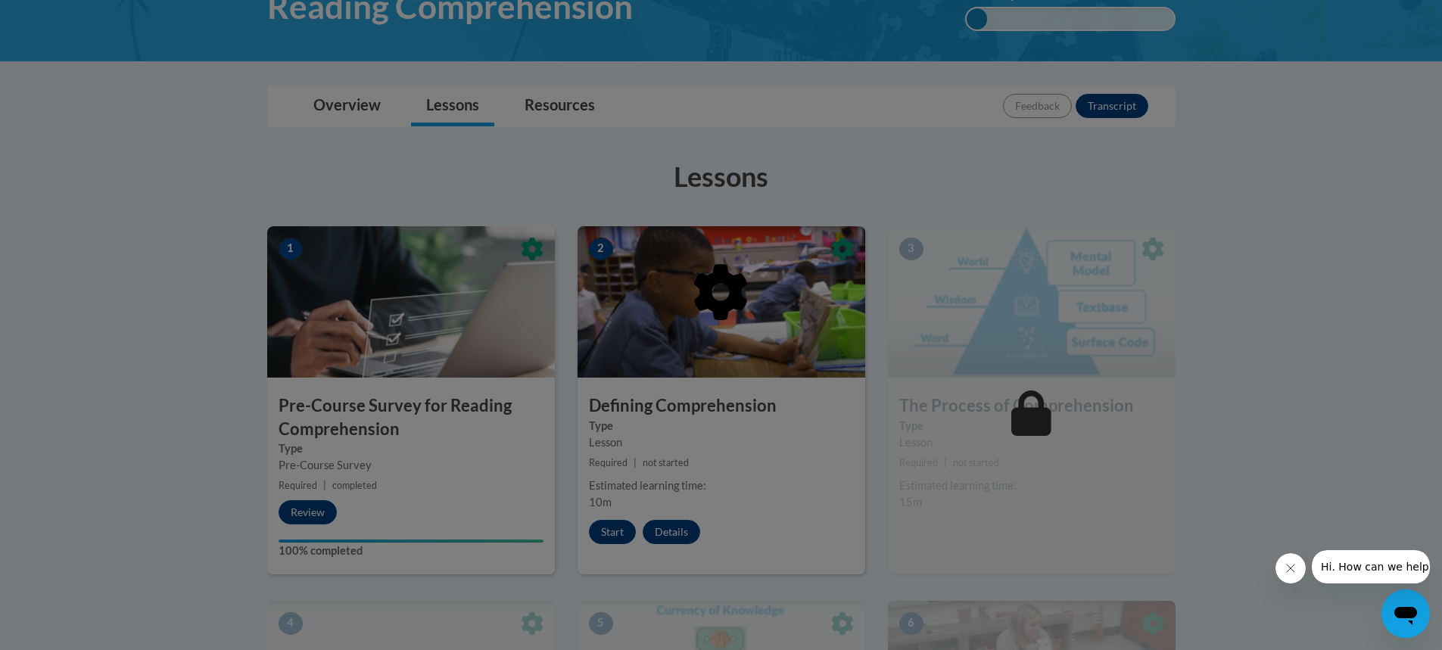
click at [613, 532] on div at bounding box center [721, 325] width 1442 height 650
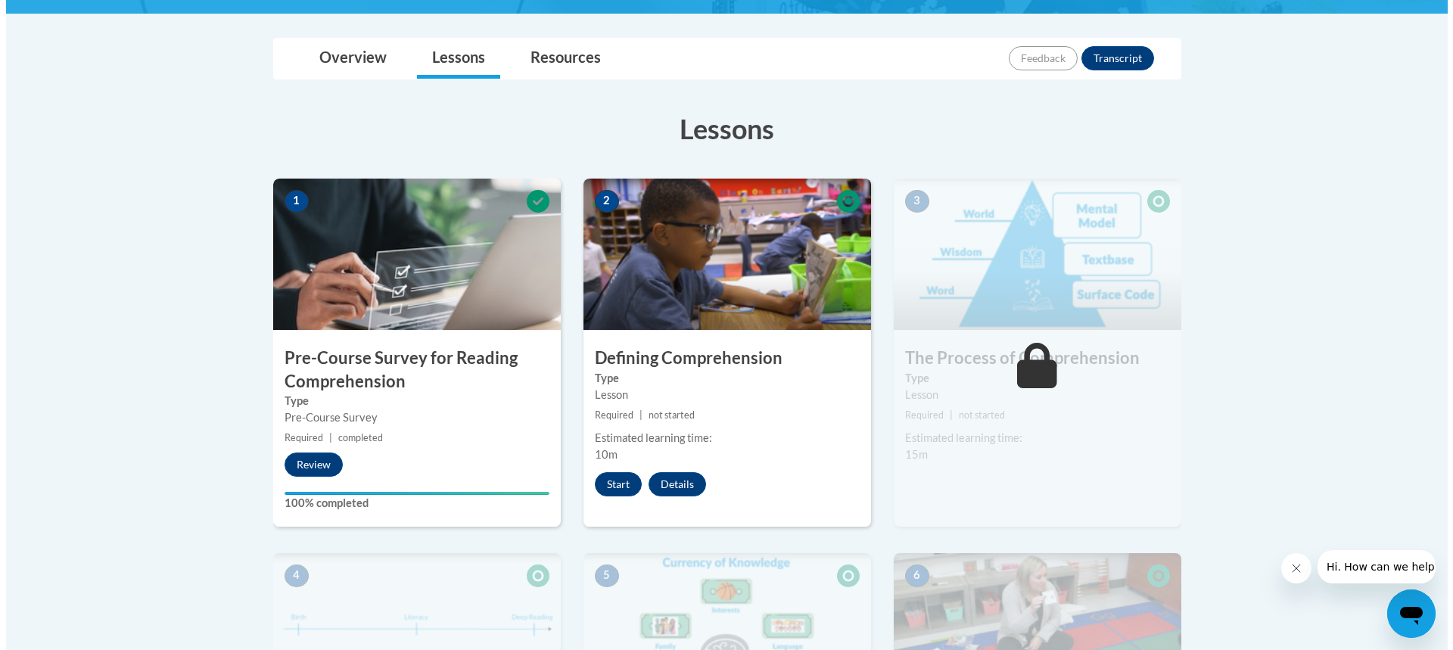
scroll to position [336, 0]
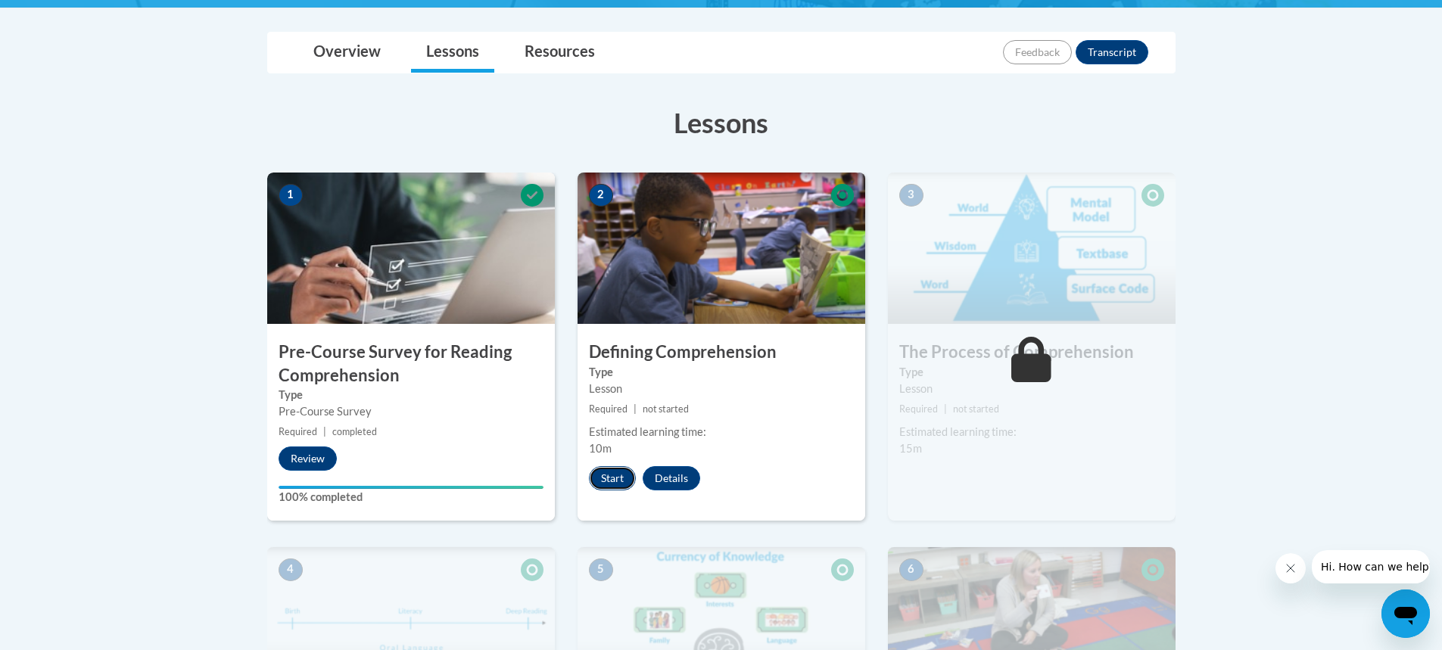
click at [602, 476] on button "Start" at bounding box center [612, 478] width 47 height 24
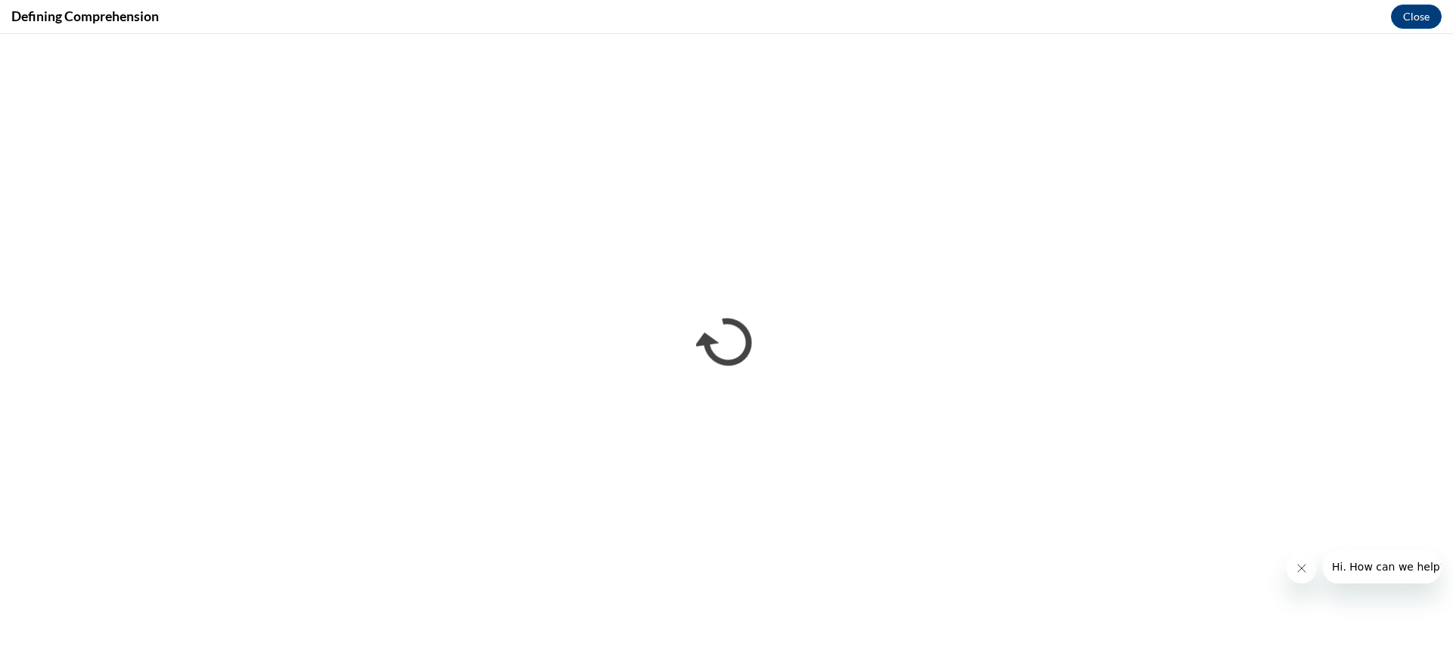
scroll to position [0, 0]
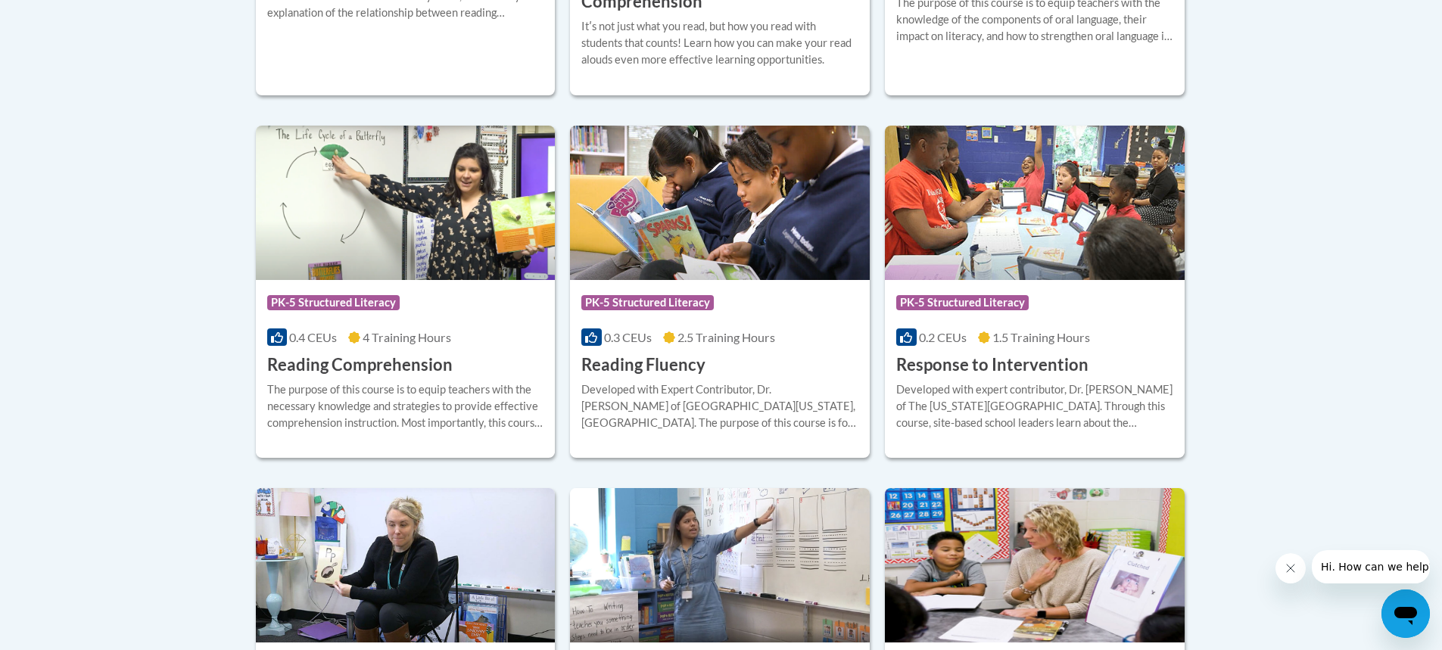
scroll to position [1349, 0]
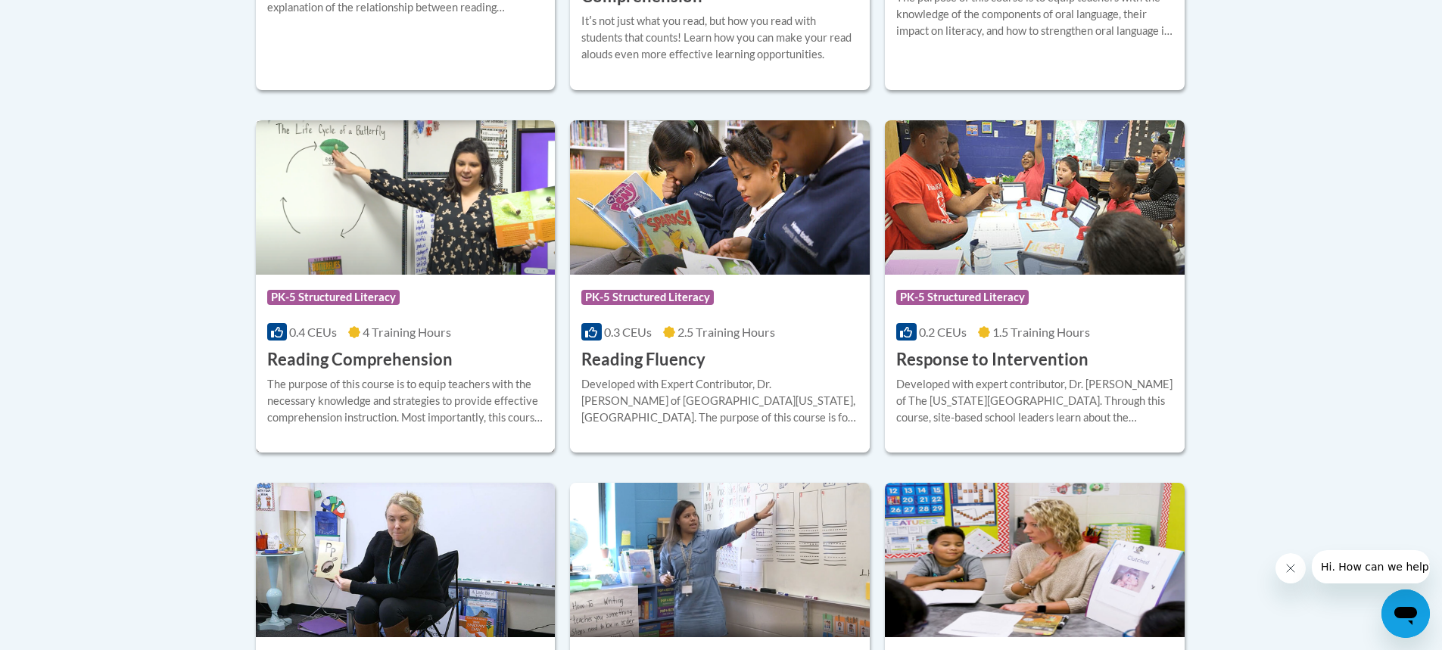
click at [487, 313] on div "Course Category: PK-5 Structured Literacy" at bounding box center [405, 299] width 277 height 34
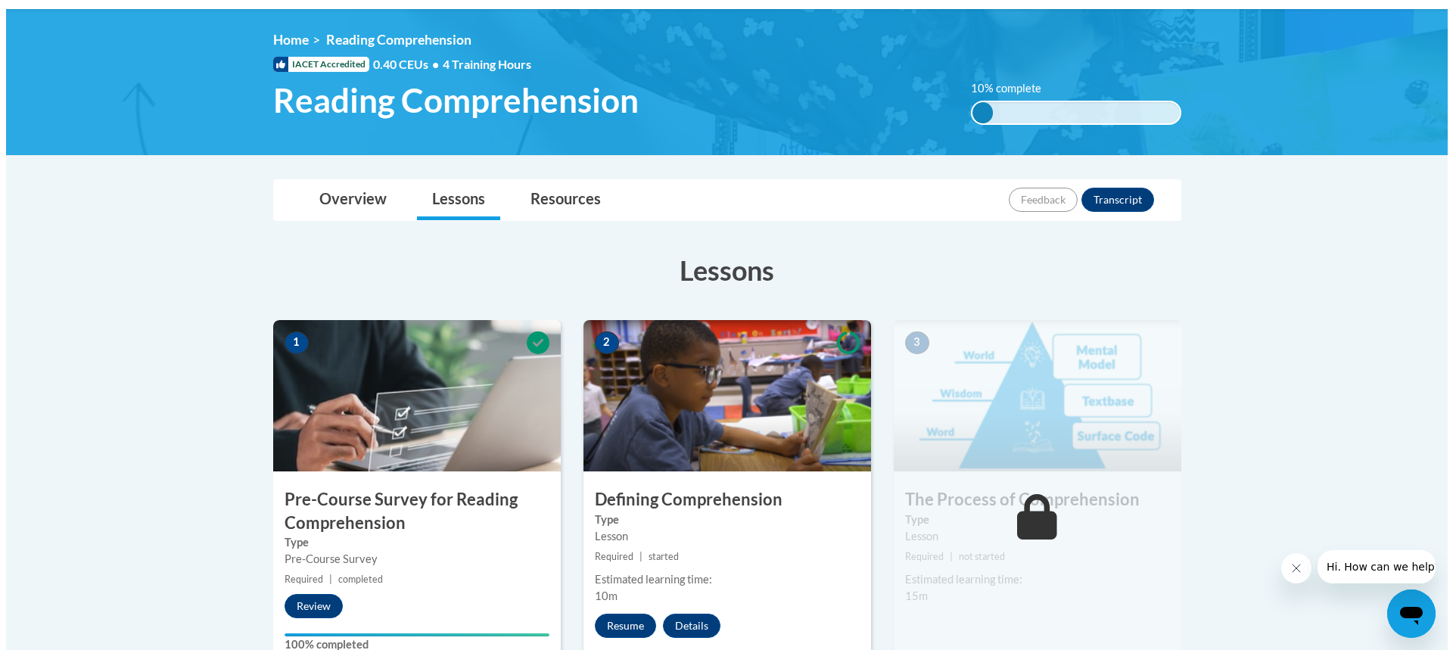
scroll to position [297, 0]
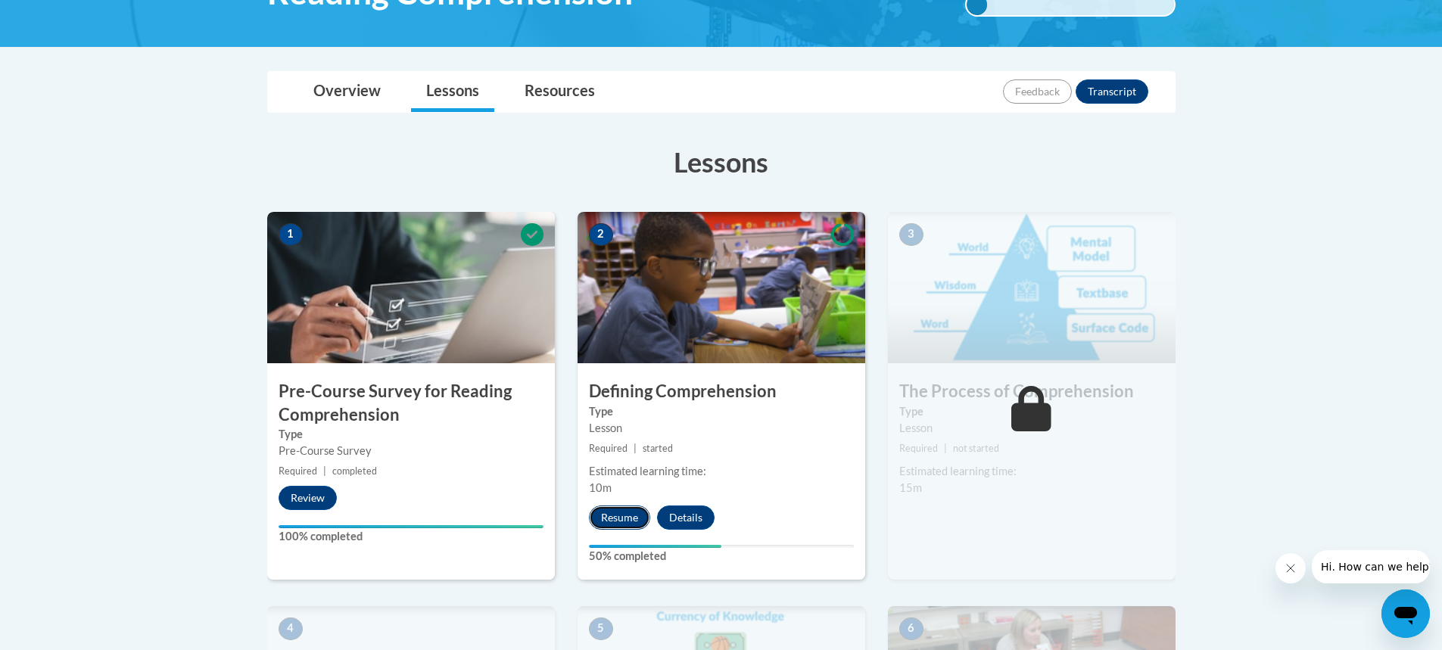
click at [628, 514] on button "Resume" at bounding box center [619, 518] width 61 height 24
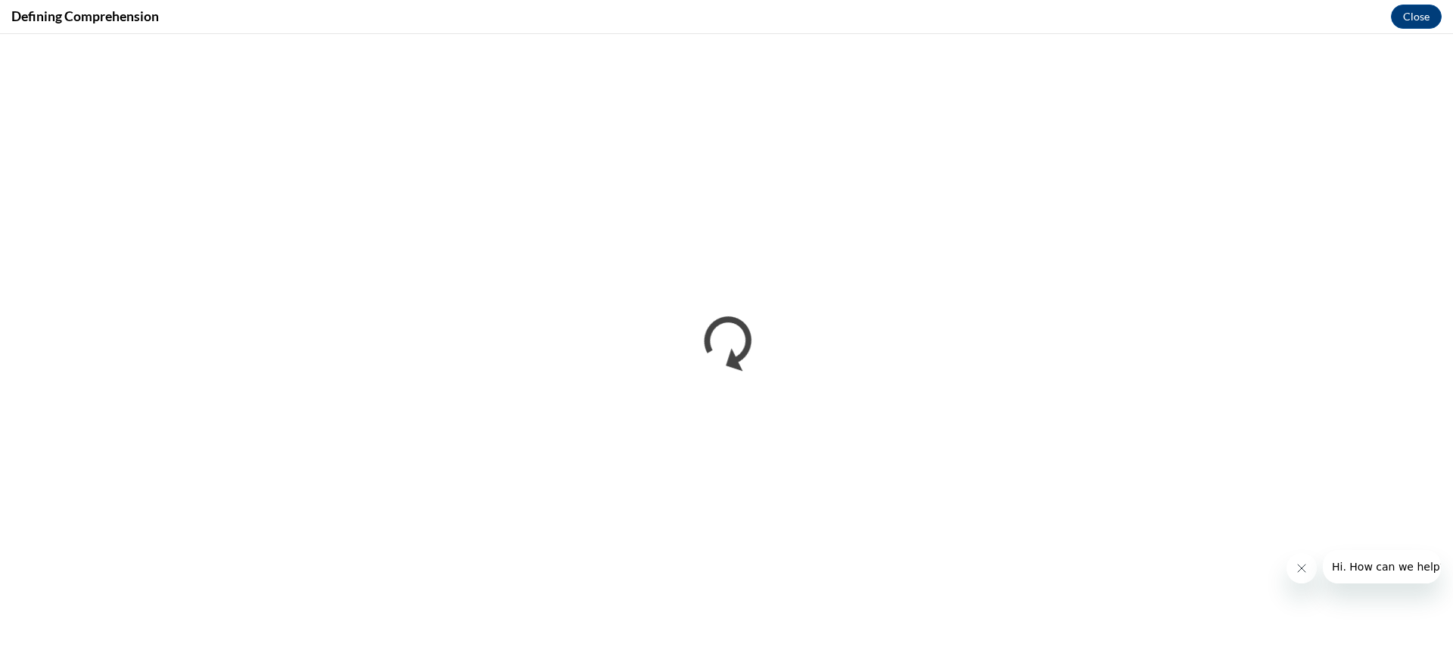
scroll to position [0, 0]
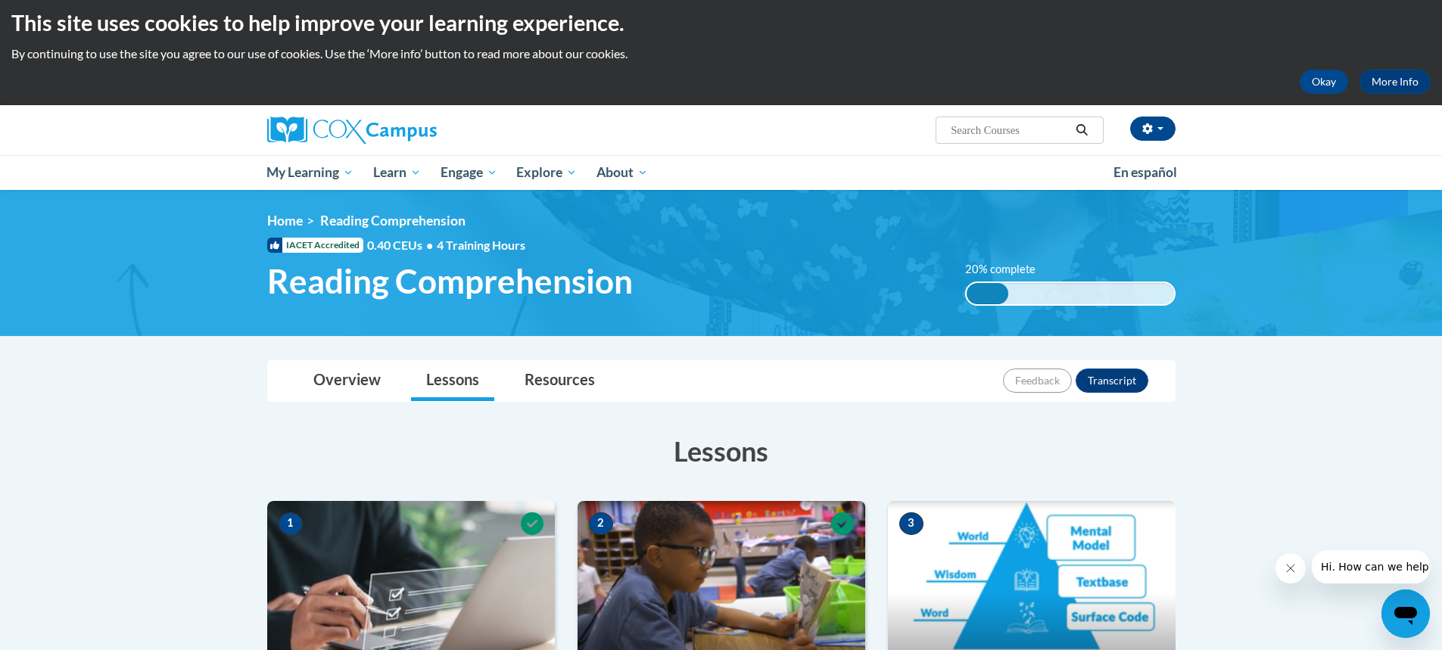
scroll to position [7, 0]
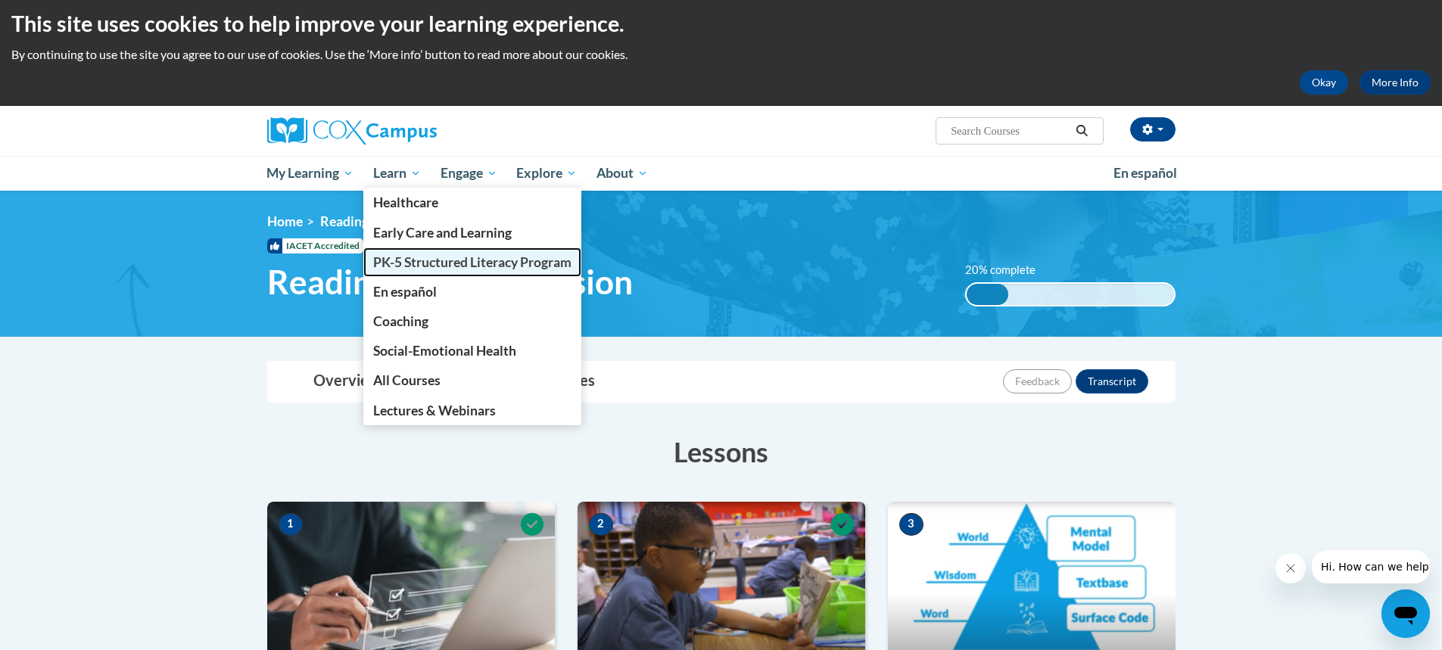
click at [413, 255] on span "PK-5 Structured Literacy Program" at bounding box center [472, 262] width 198 height 16
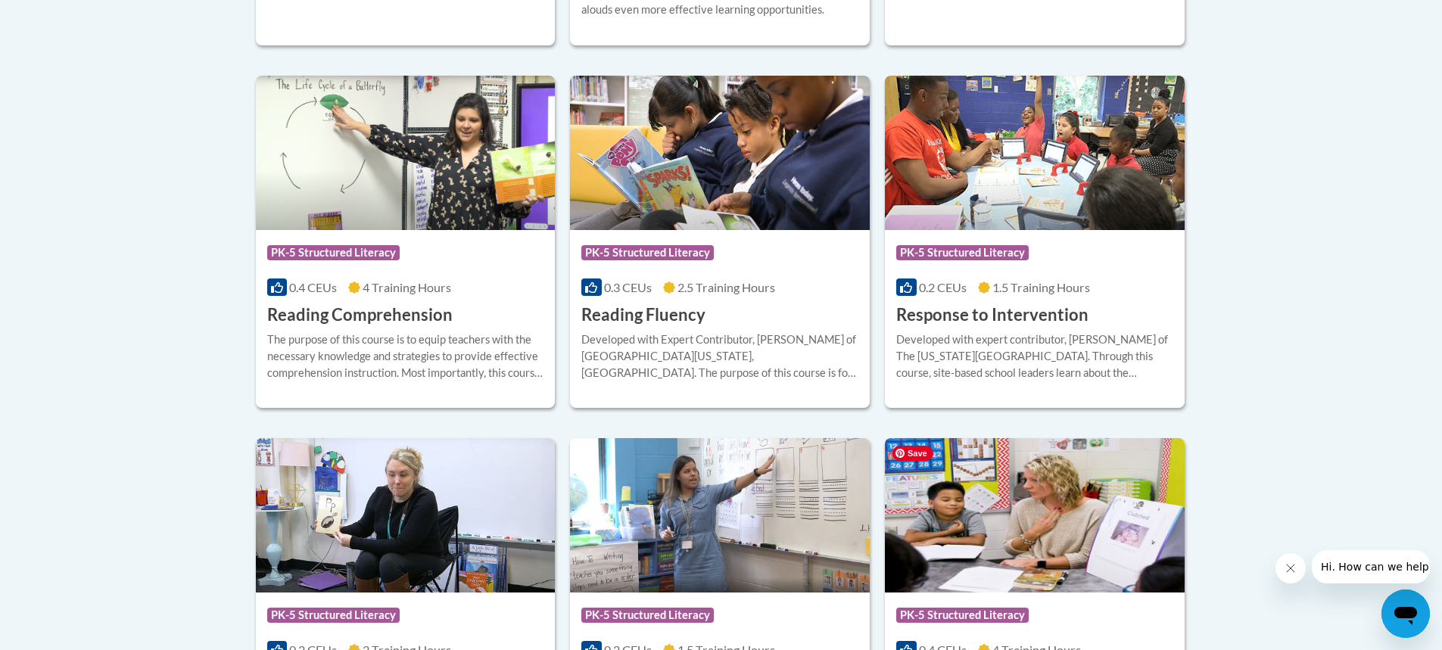
scroll to position [1395, 0]
click at [470, 257] on div "Course Category: PK-5 Structured Literacy" at bounding box center [405, 254] width 277 height 34
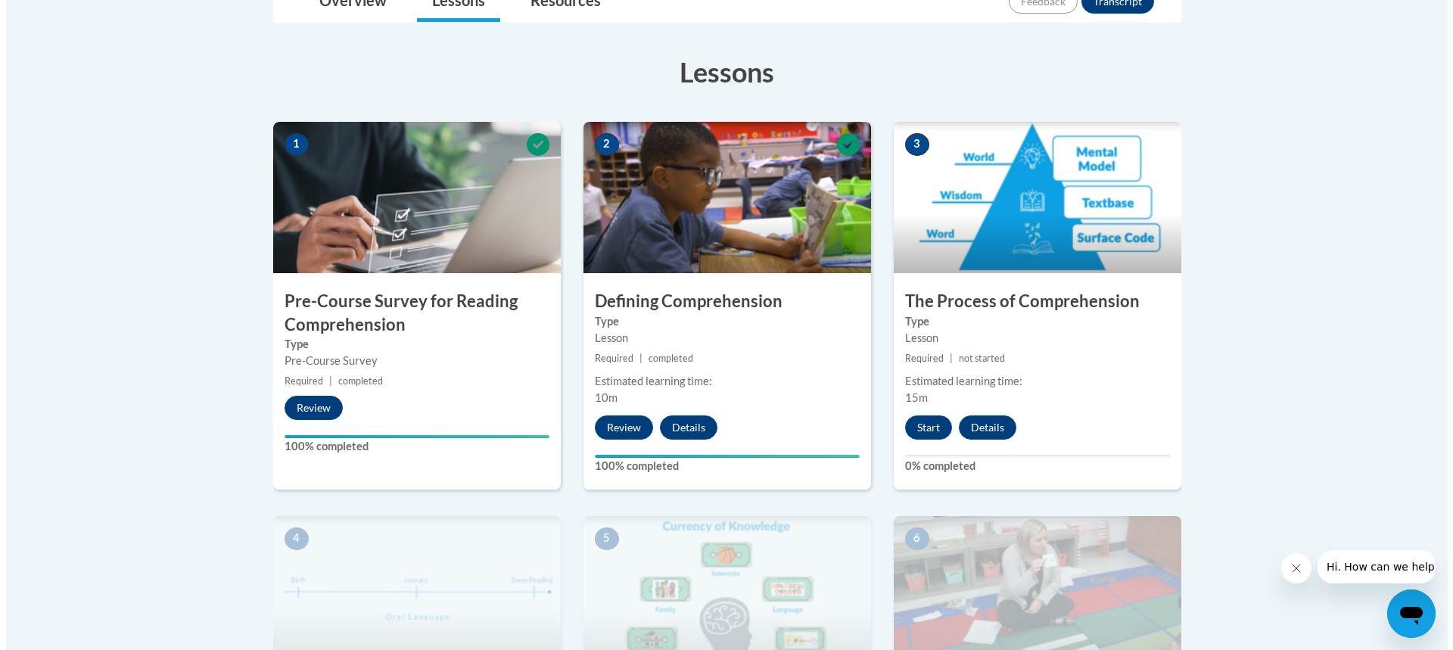
scroll to position [395, 0]
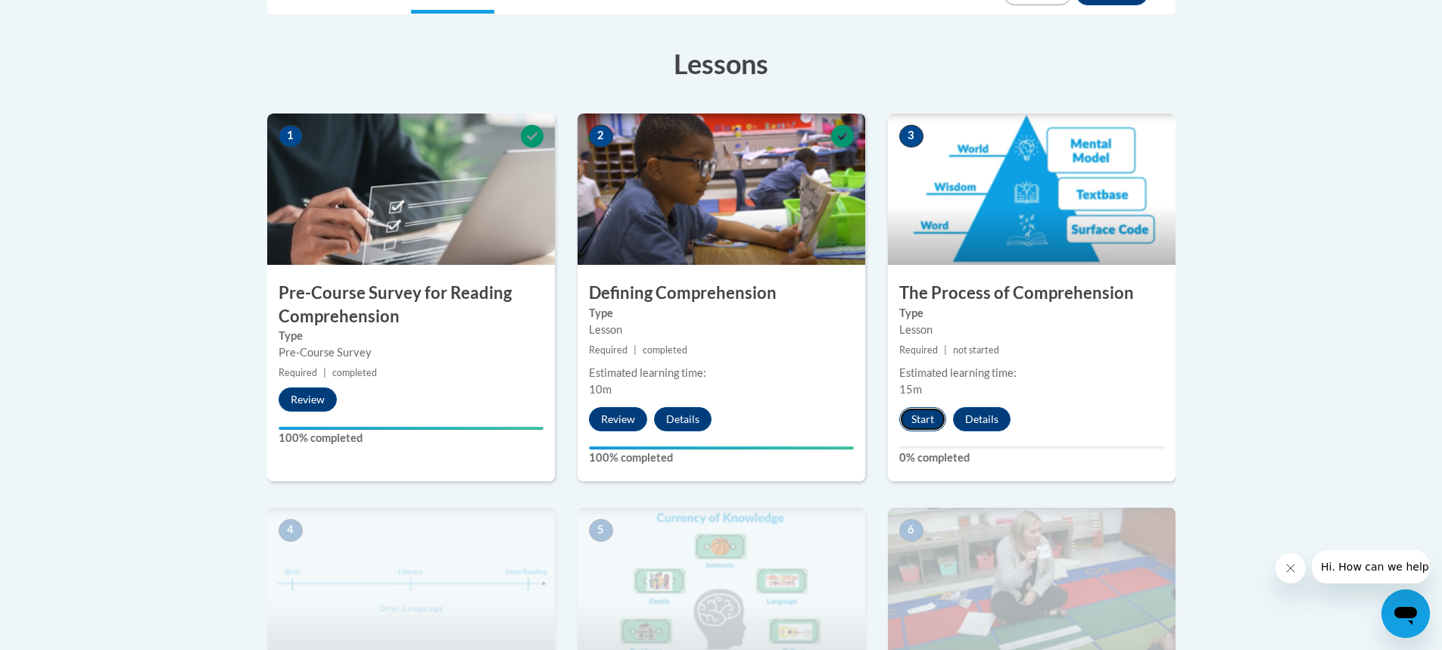
click at [926, 421] on button "Start" at bounding box center [922, 419] width 47 height 24
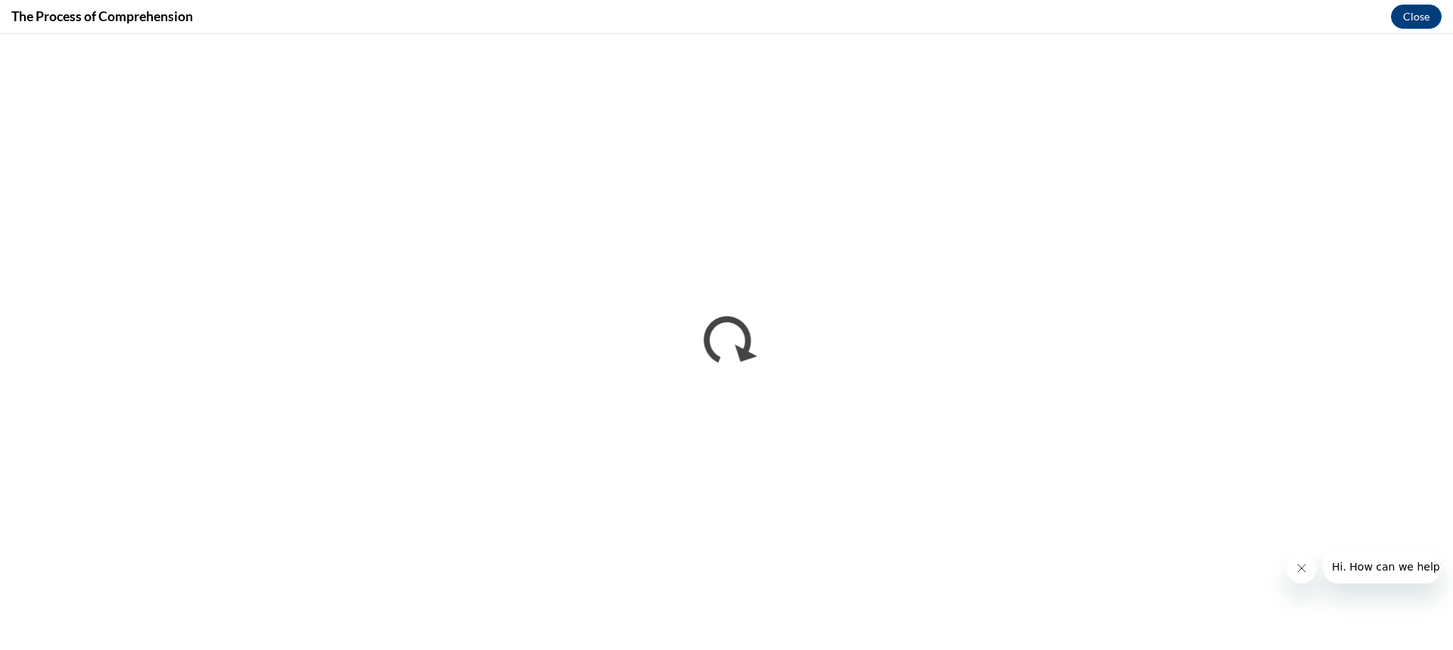
scroll to position [0, 0]
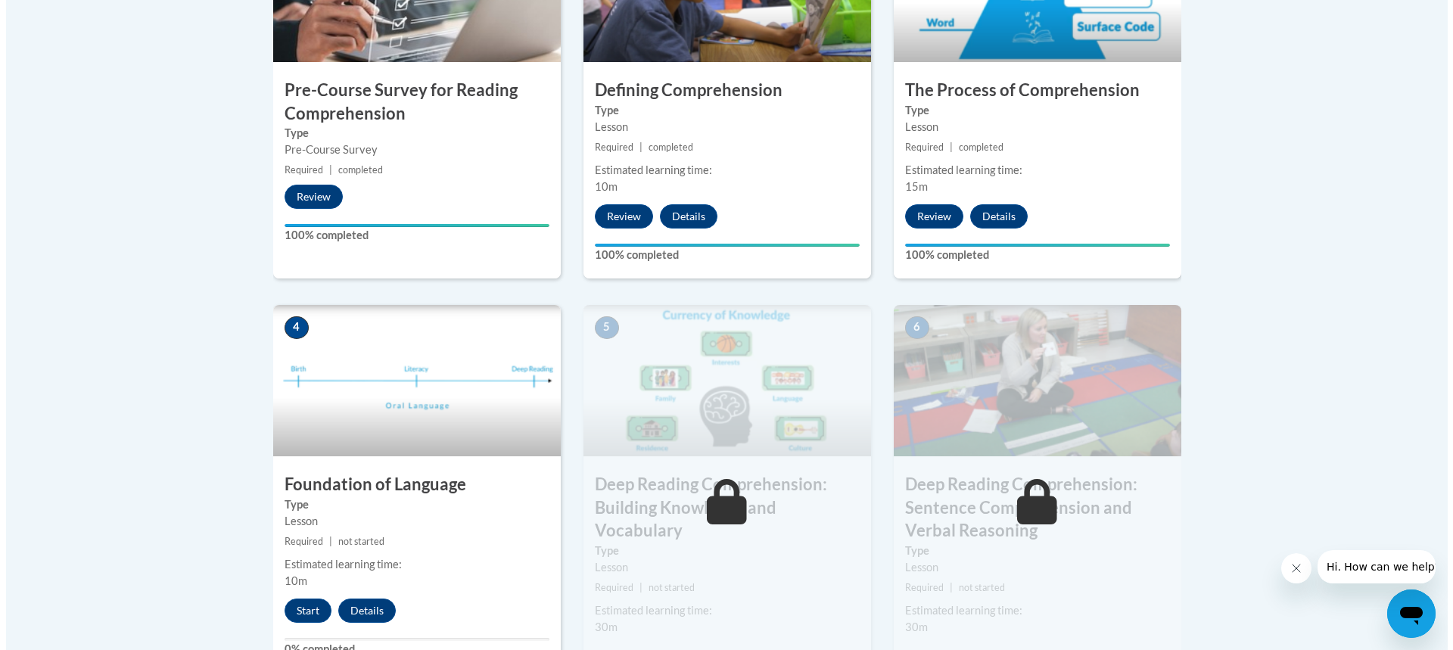
scroll to position [637, 0]
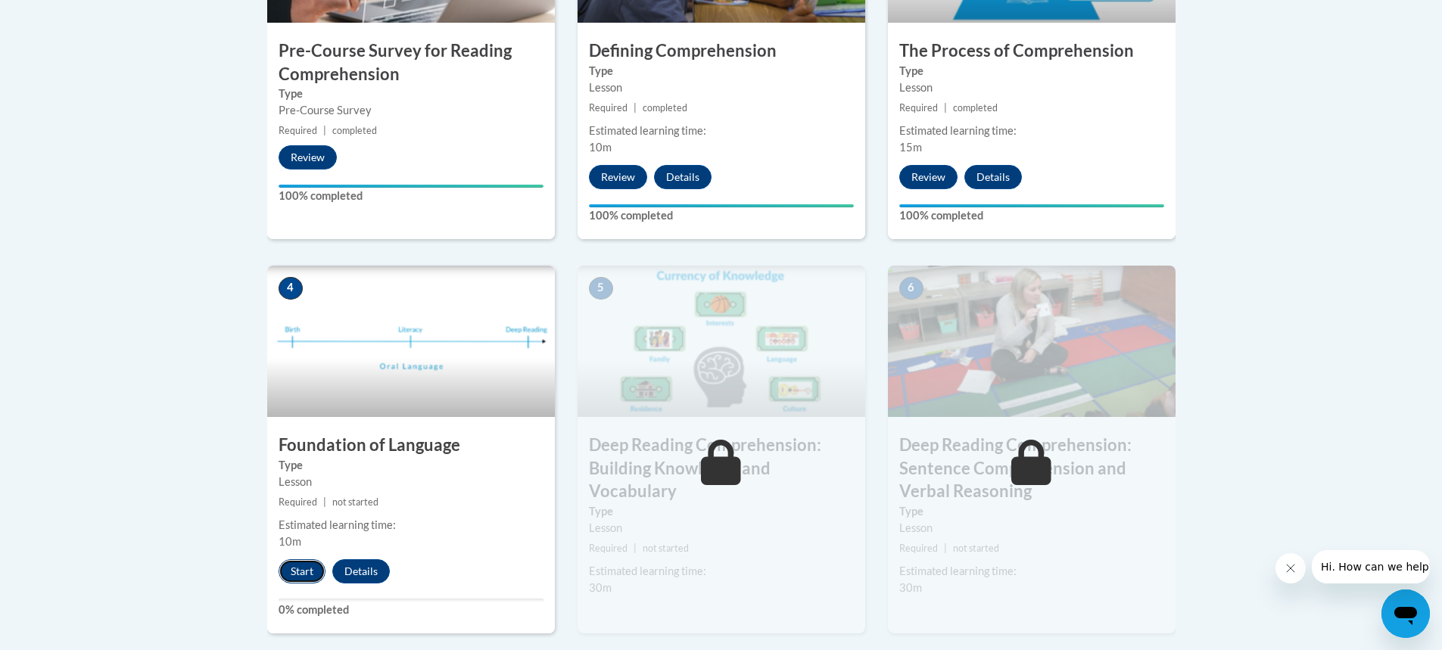
click at [300, 571] on button "Start" at bounding box center [301, 571] width 47 height 24
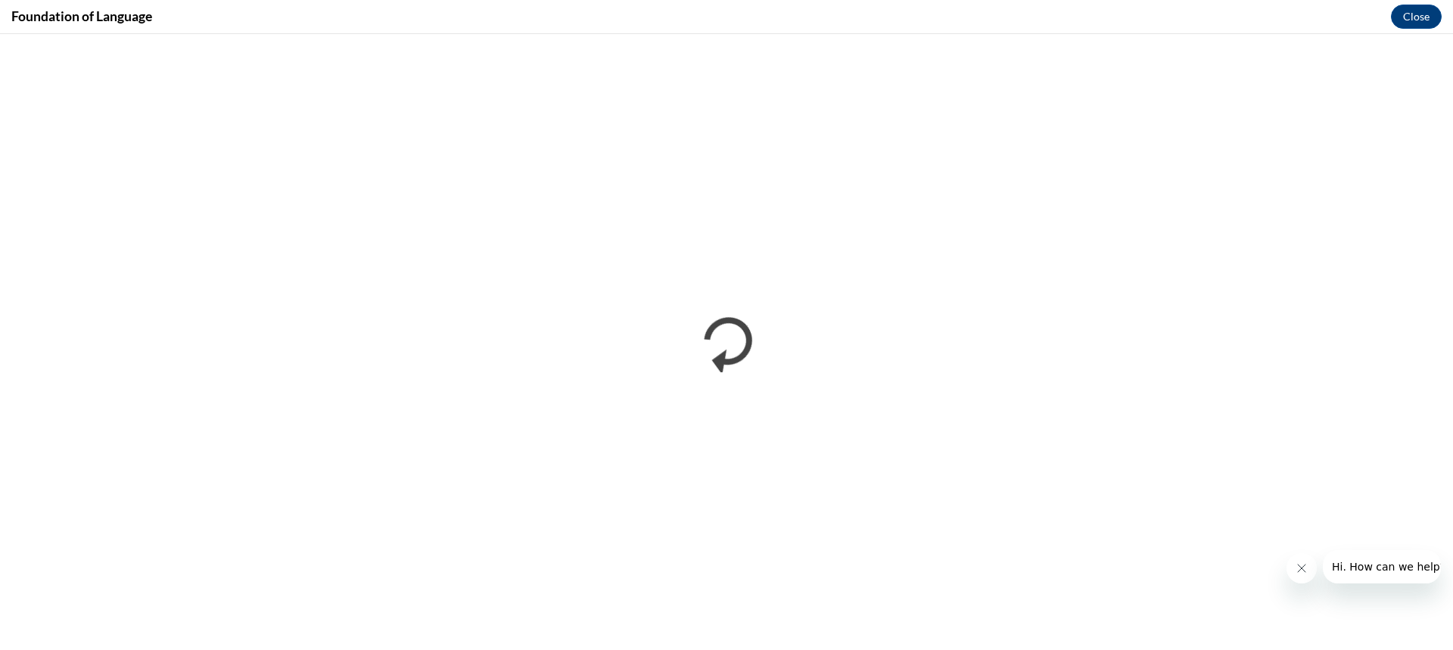
scroll to position [0, 0]
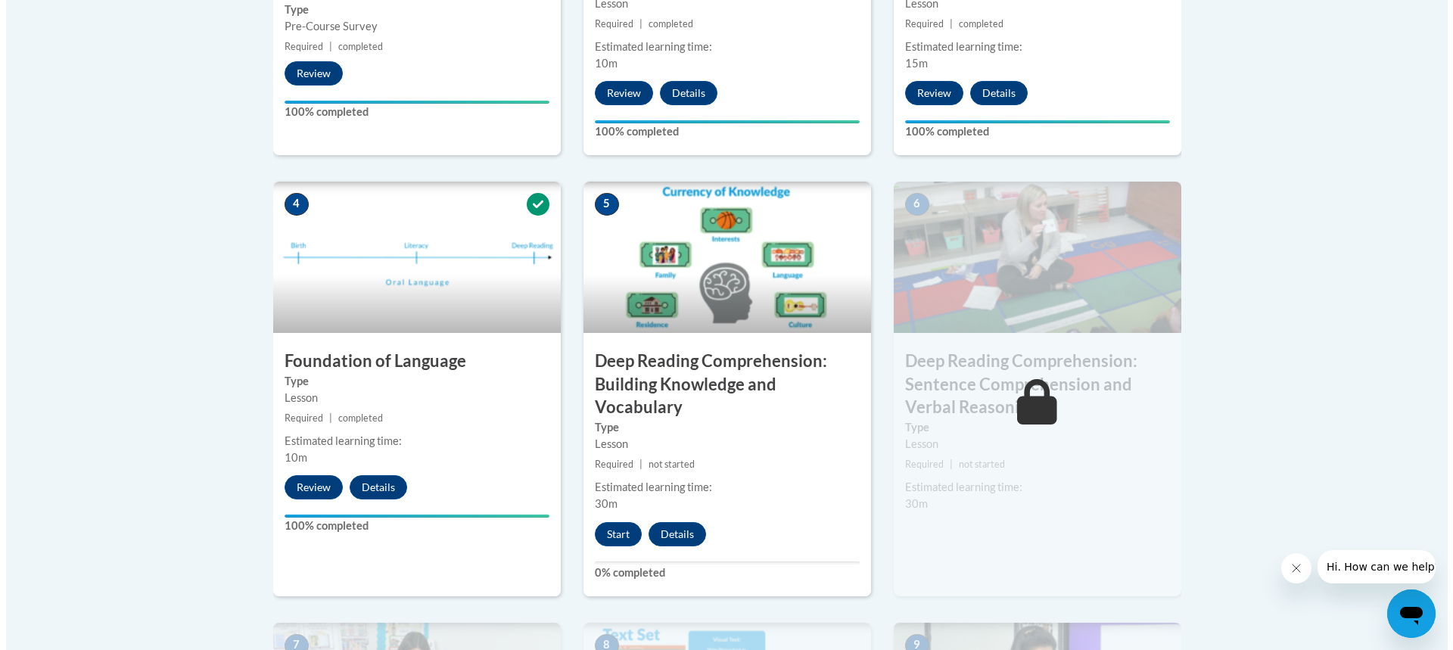
scroll to position [726, 0]
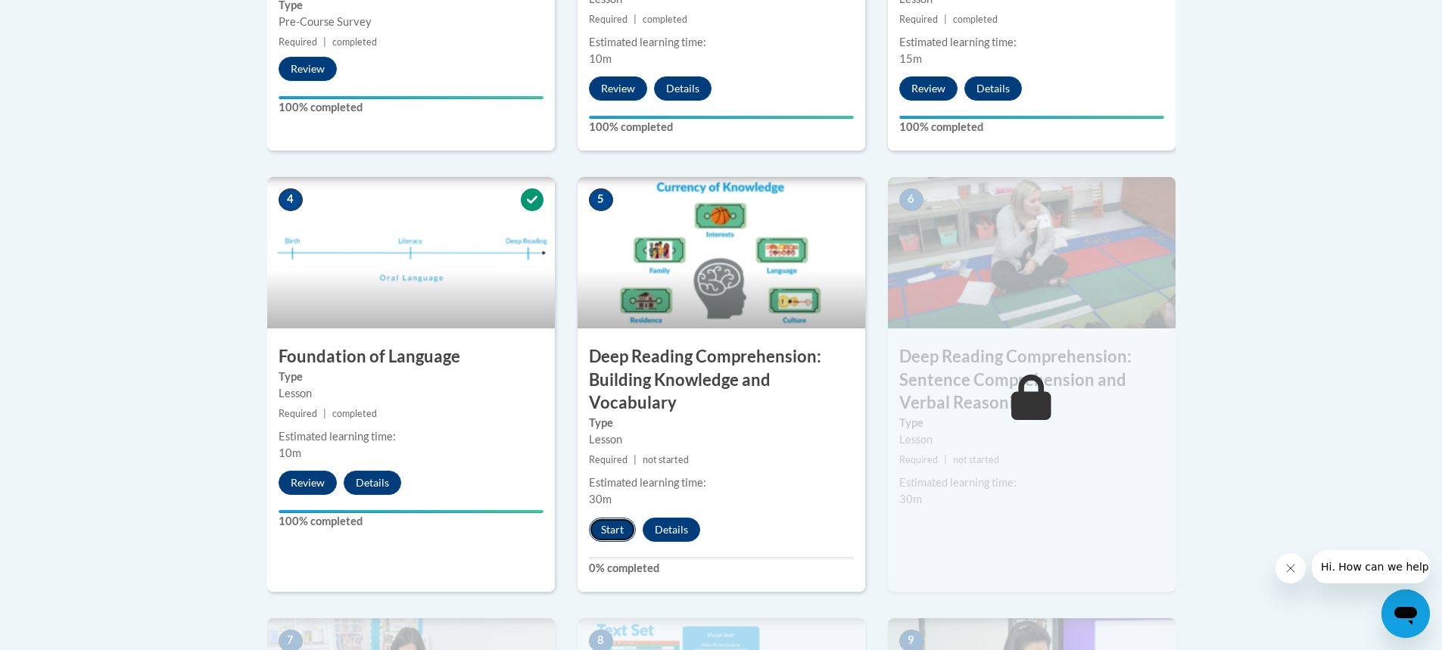
click at [613, 529] on button "Start" at bounding box center [612, 530] width 47 height 24
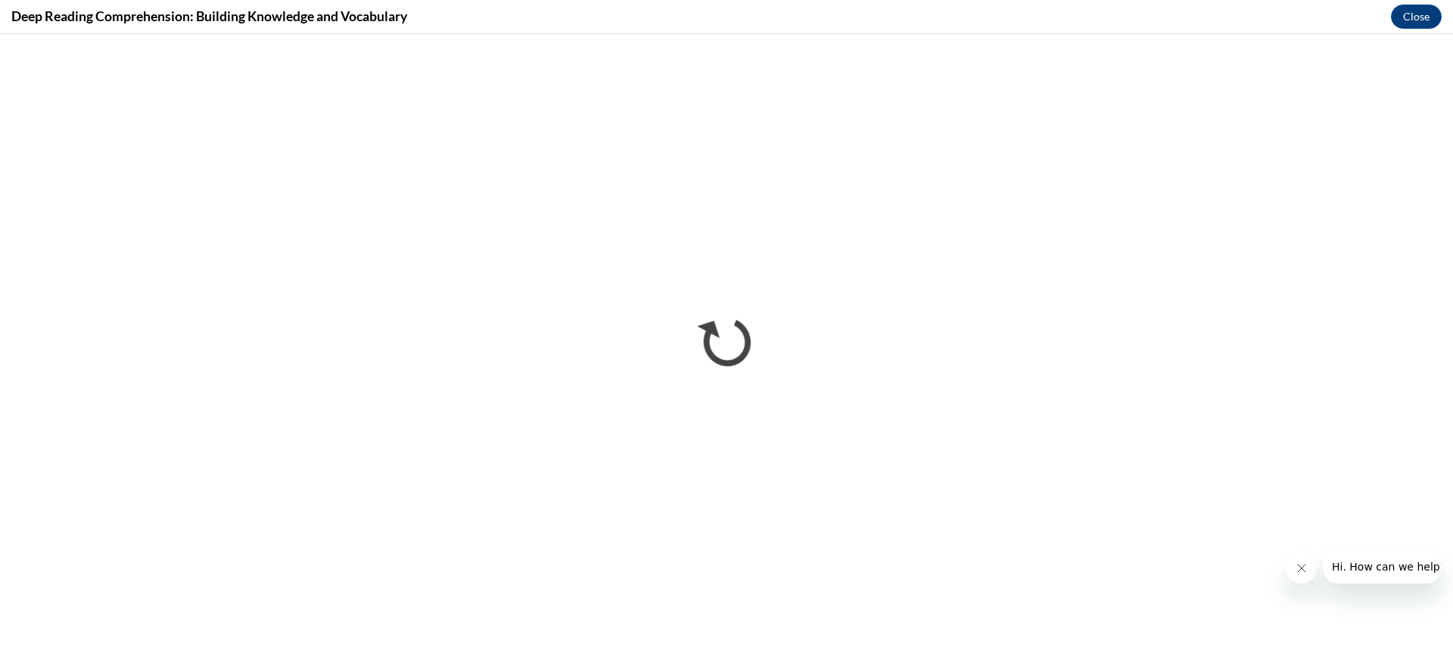
scroll to position [0, 0]
